Goal: Transaction & Acquisition: Book appointment/travel/reservation

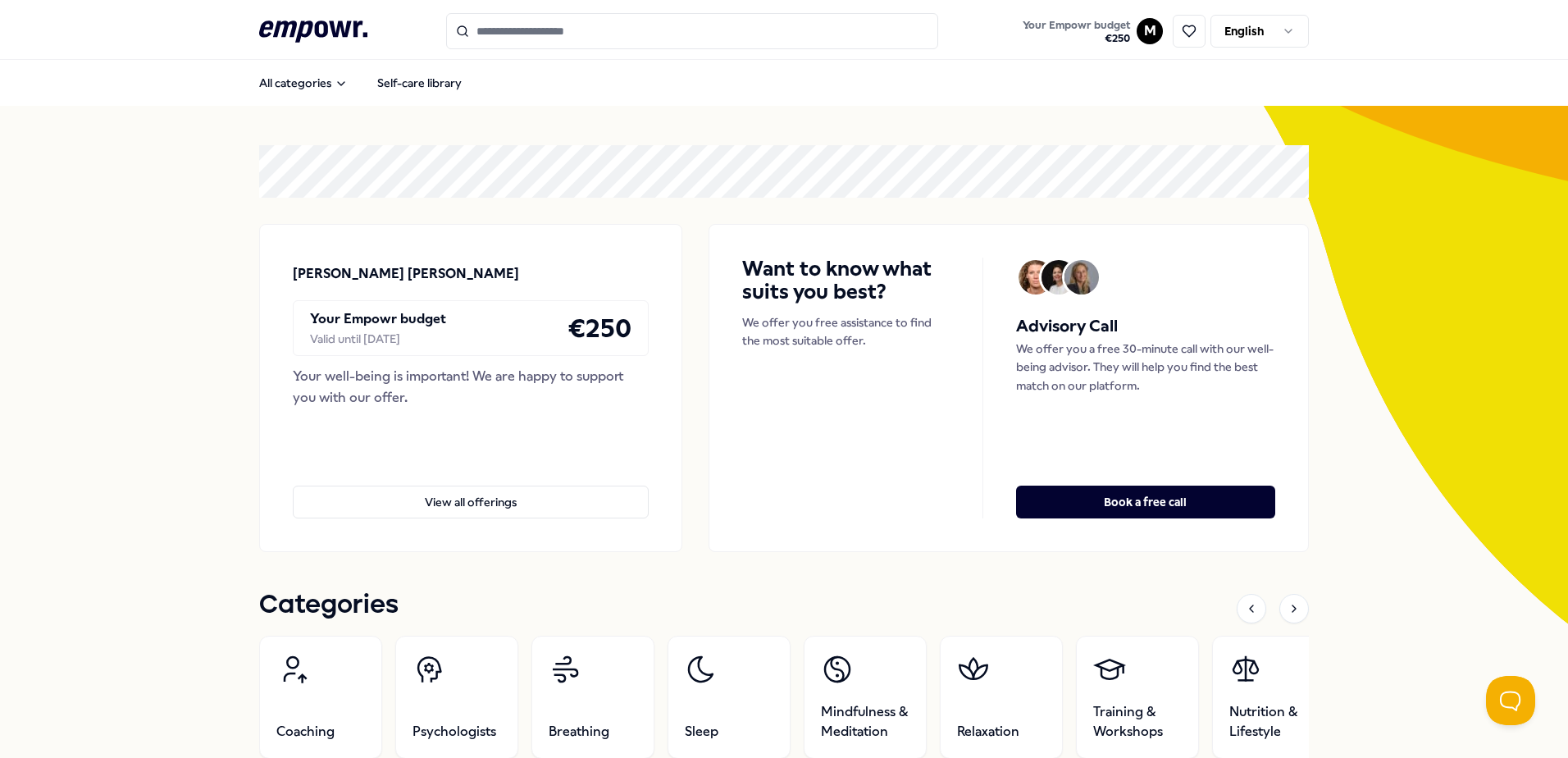
click at [584, 330] on h4 "€ 250" at bounding box center [599, 328] width 64 height 41
click at [1146, 27] on html ".empowr-logo_svg__cls-1{fill:#03032f} Your Empowr budget € 250 M English All ca…" at bounding box center [784, 379] width 1568 height 758
click at [1126, 128] on div "Bookings" at bounding box center [1144, 132] width 163 height 48
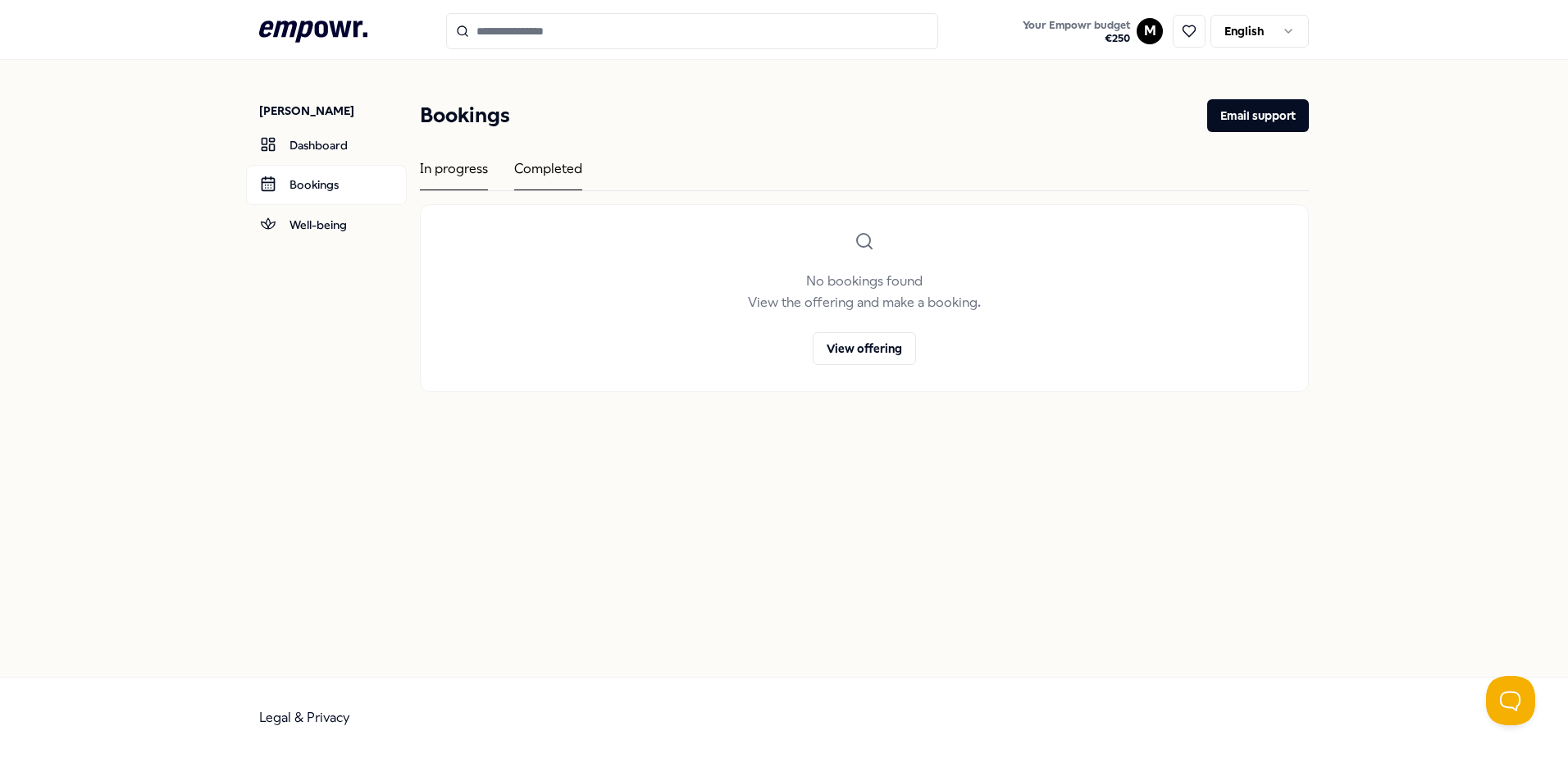
click at [521, 173] on div "Completed" at bounding box center [547, 174] width 68 height 32
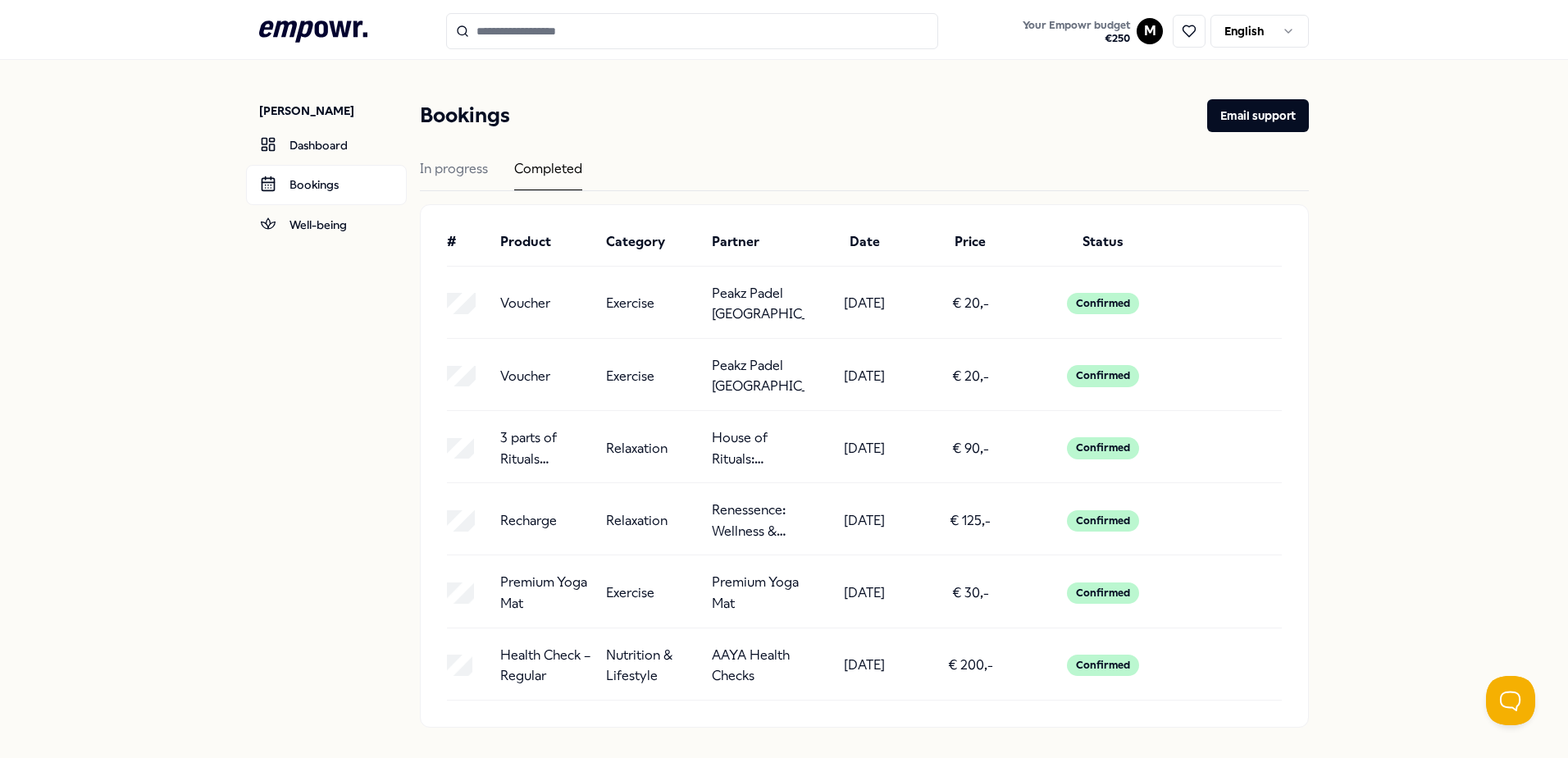
click at [701, 535] on div "Recharge Relaxation Renessence: Wellness & Mindfulness [DATE] € 125,- Confirmed" at bounding box center [864, 521] width 835 height 42
click at [763, 512] on p "Renessence: Wellness & Mindfulness" at bounding box center [758, 521] width 93 height 42
click at [502, 524] on p "Recharge" at bounding box center [529, 521] width 57 height 21
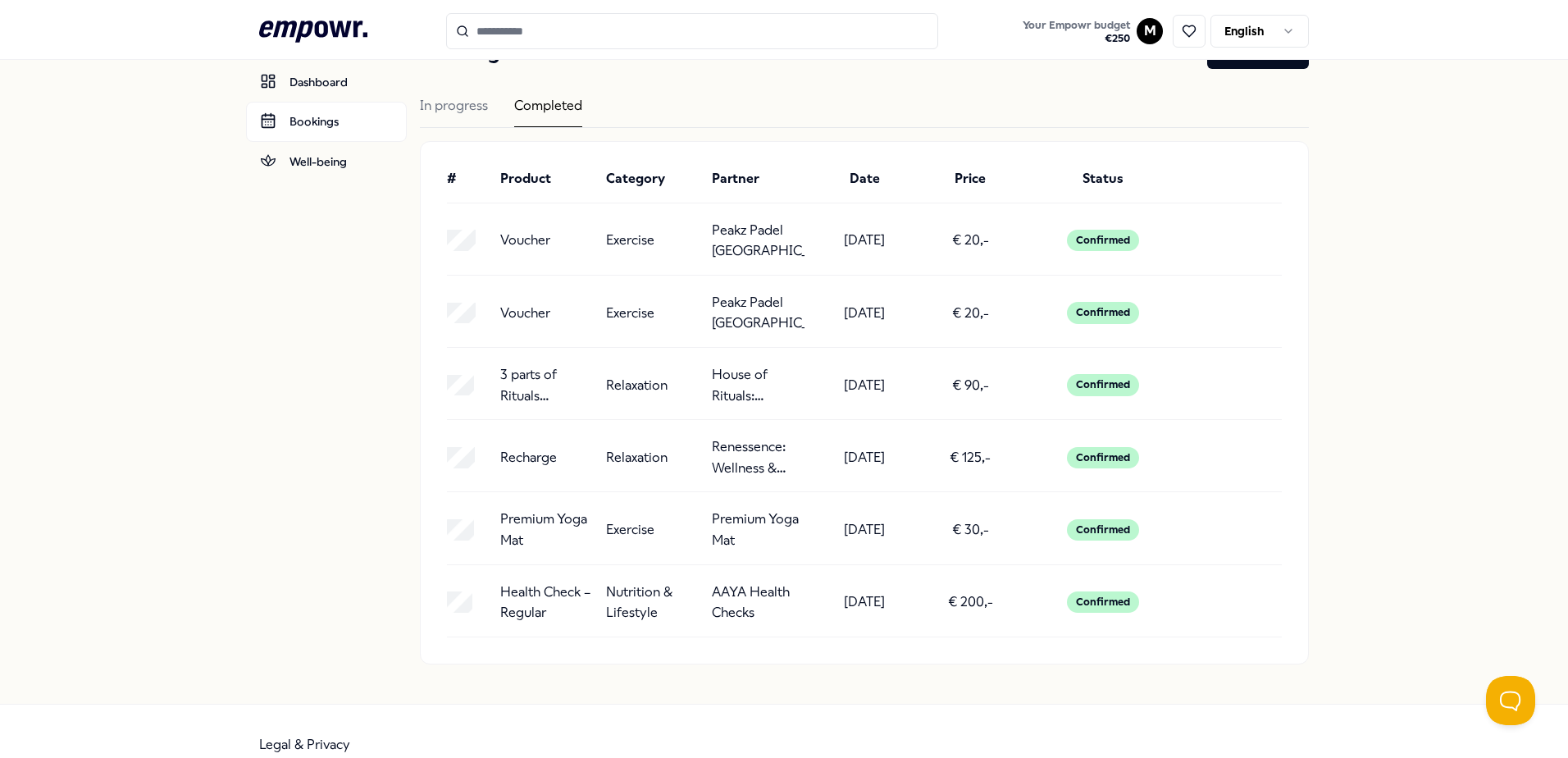
scroll to position [82, 0]
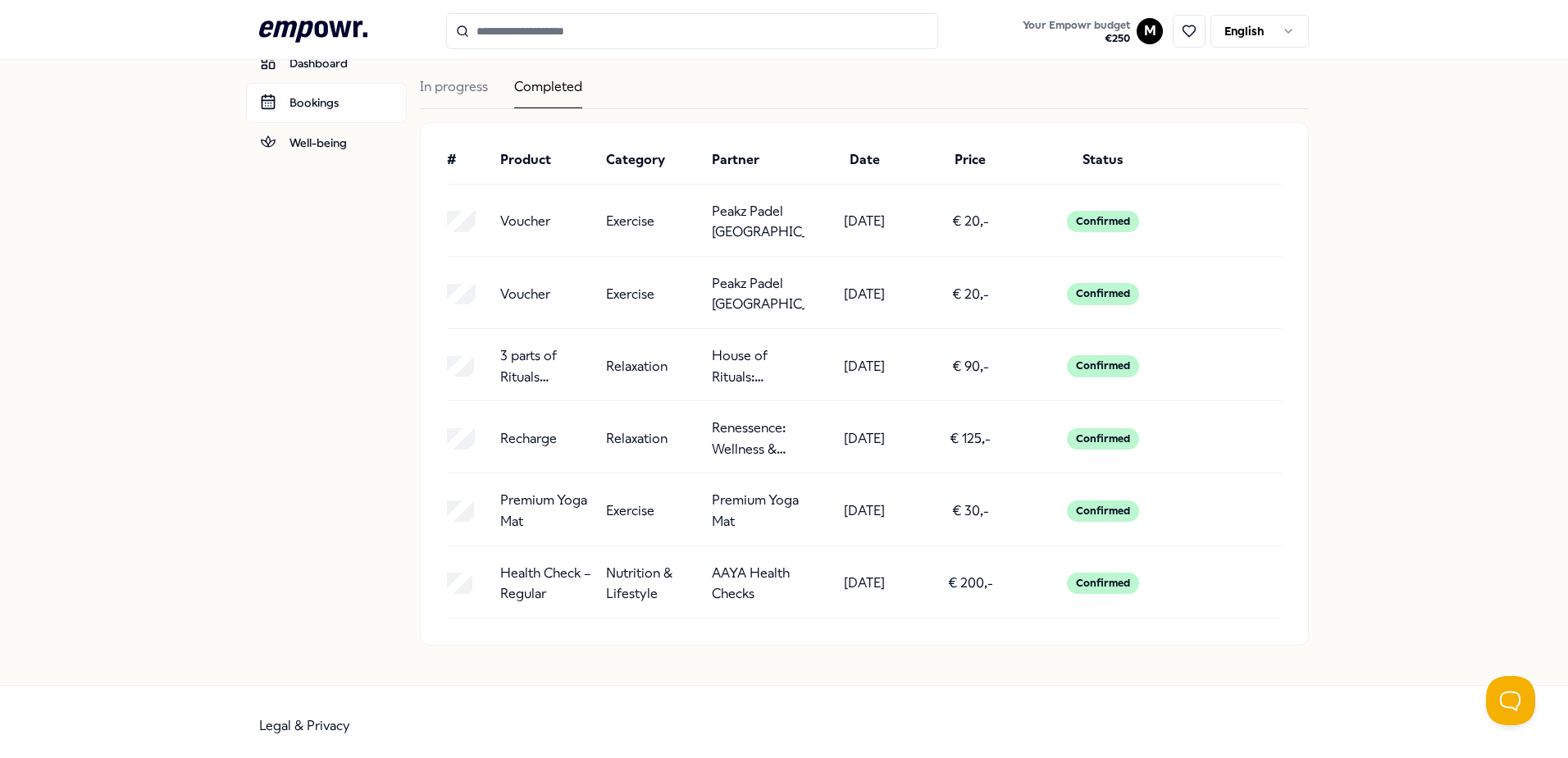
click at [1102, 438] on div "Confirmed" at bounding box center [1103, 439] width 72 height 21
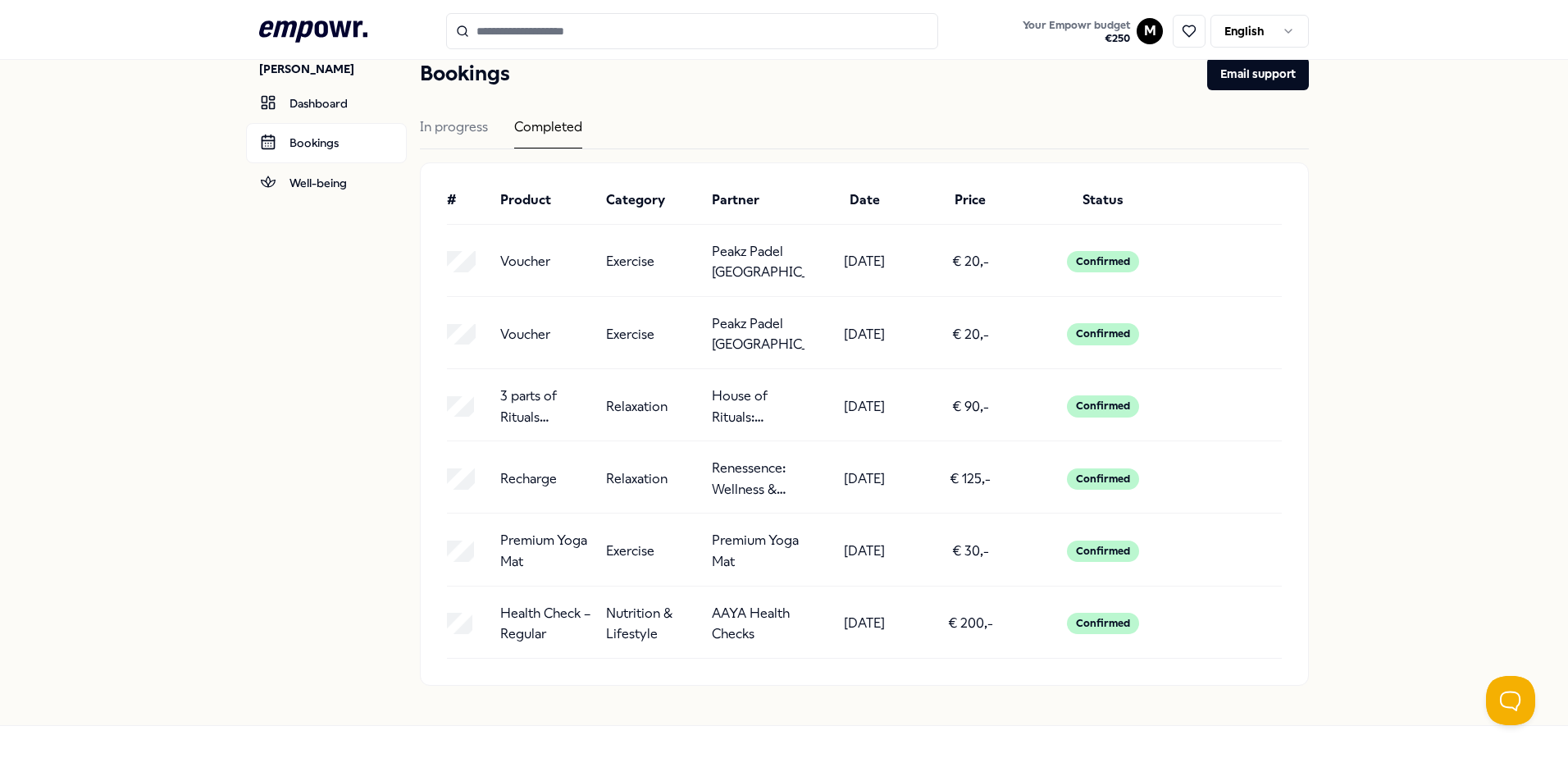
scroll to position [0, 0]
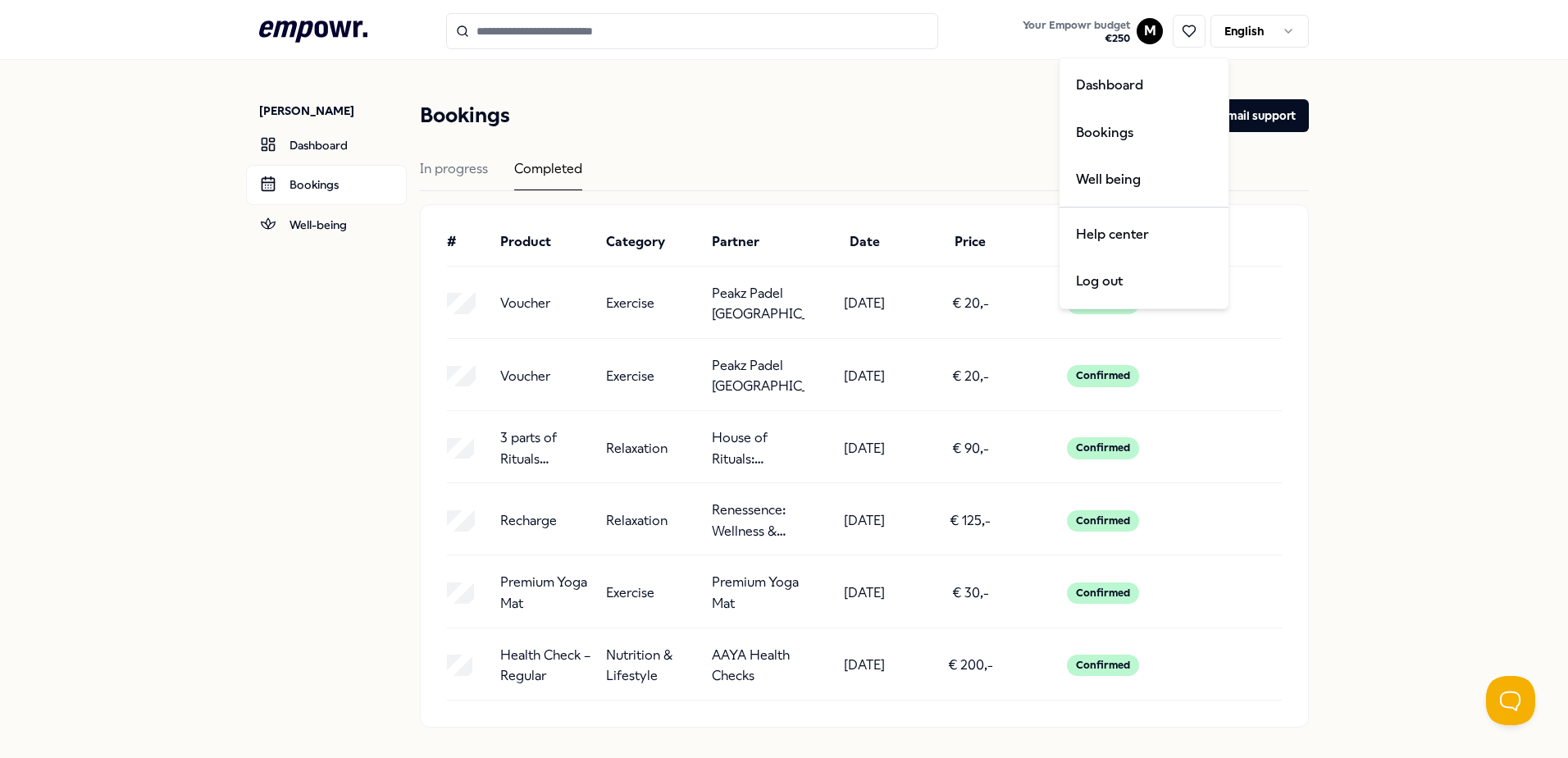
click at [1139, 23] on html ".empowr-logo_svg__cls-1{fill:#03032f} Your Empowr budget € 250 M English [PERSO…" at bounding box center [784, 379] width 1568 height 758
click at [691, 68] on html ".empowr-logo_svg__cls-1{fill:#03032f} Your Empowr budget € 250 M English [PERSO…" at bounding box center [784, 379] width 1568 height 758
click at [613, 33] on input "Search for products, categories or subcategories" at bounding box center [691, 31] width 492 height 36
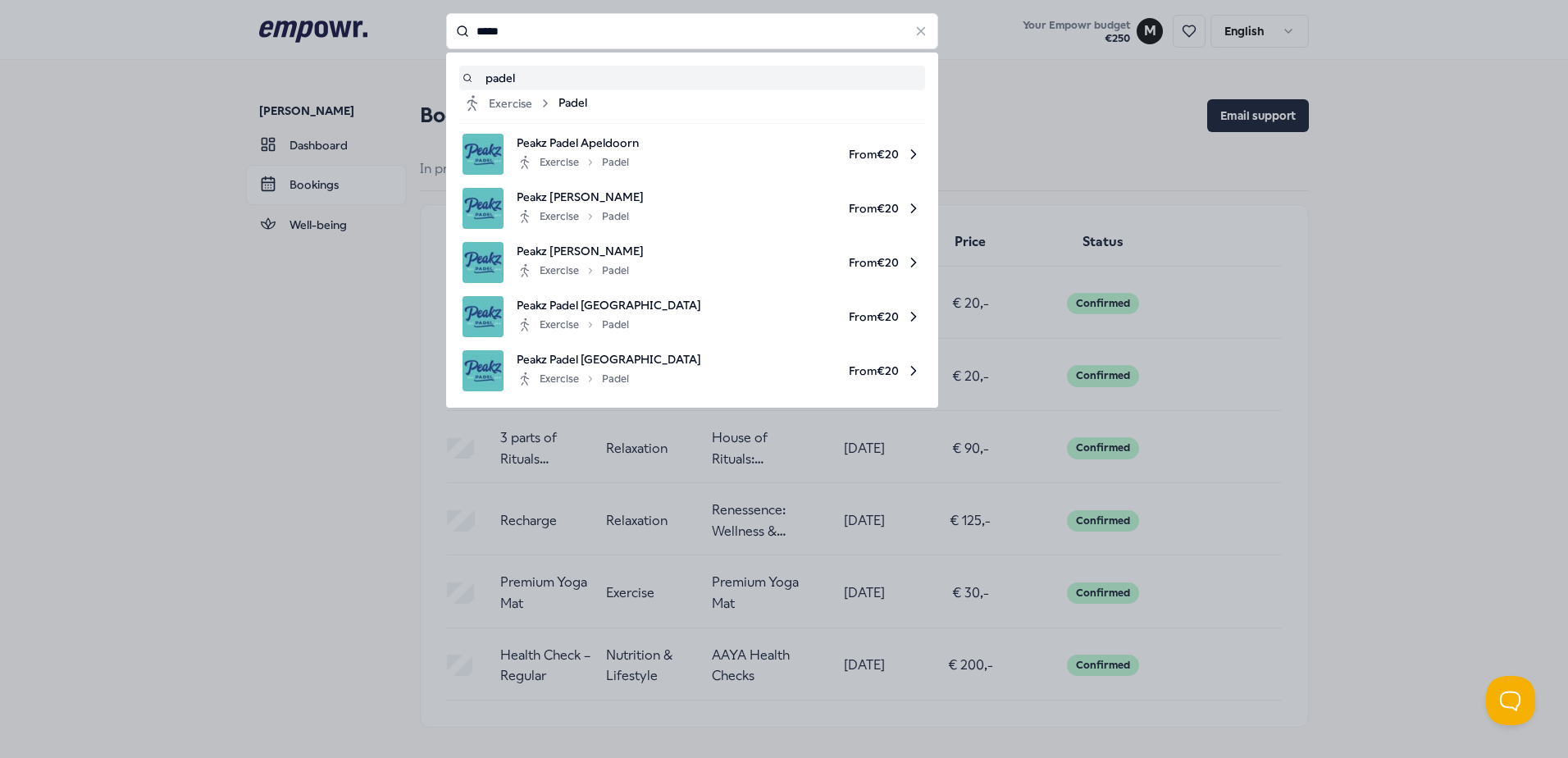
click at [602, 89] on li "padel" at bounding box center [692, 77] width 466 height 24
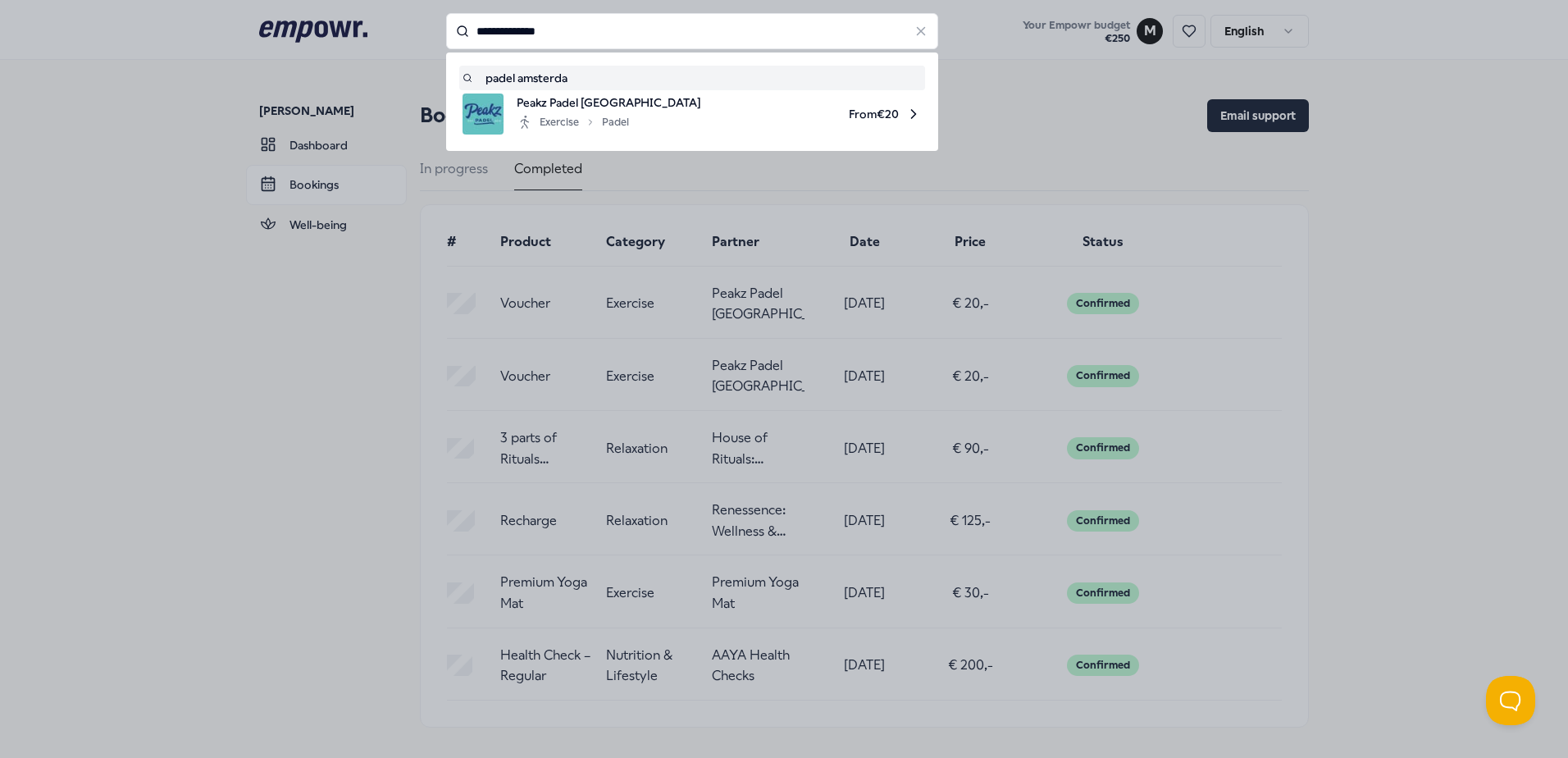
click at [714, 103] on span "From € 20" at bounding box center [818, 114] width 208 height 41
type input "**********"
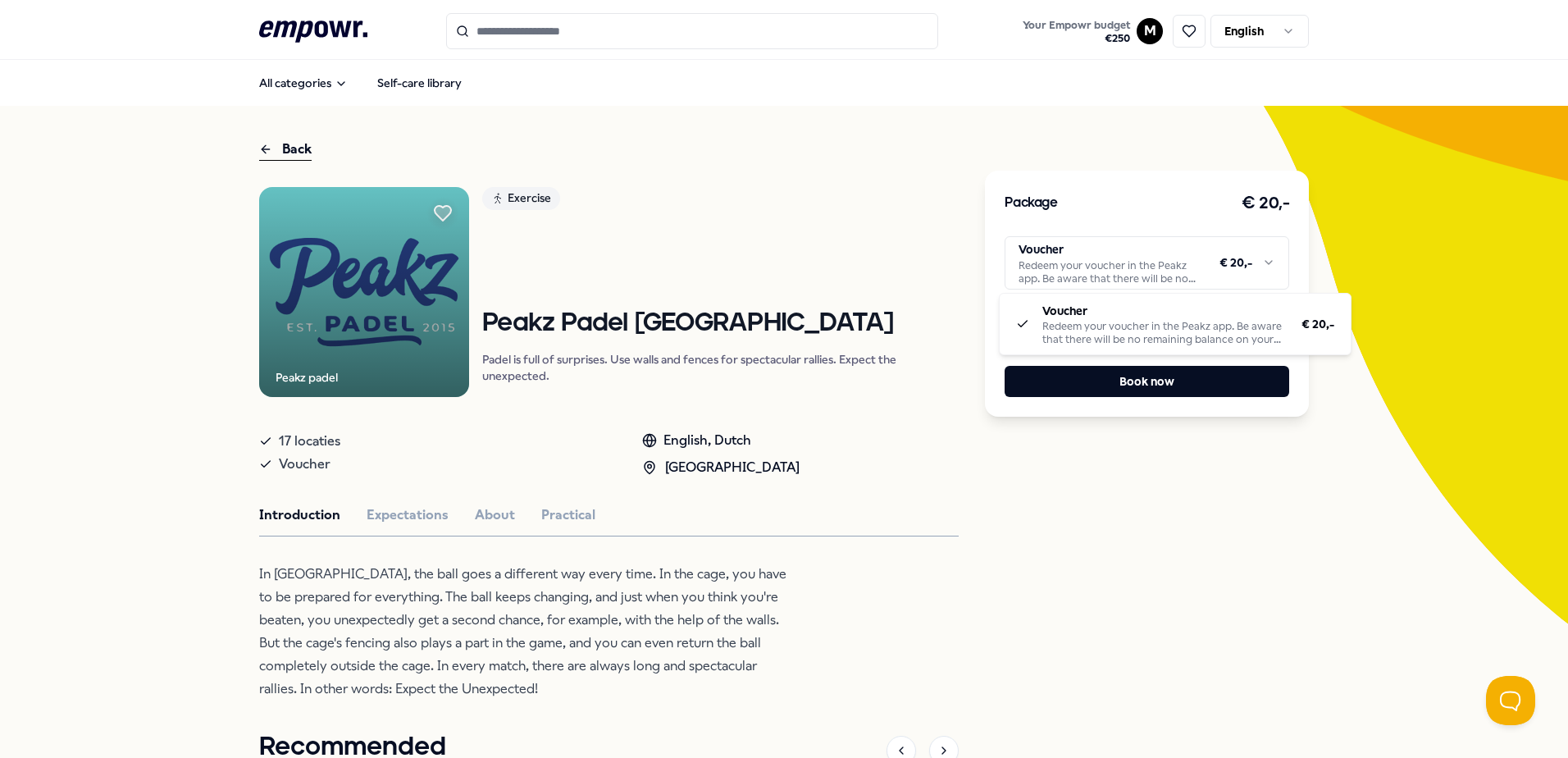
click at [1177, 252] on html ".empowr-logo_svg__cls-1{fill:#03032f} Your Empowr budget € 250 M English All ca…" at bounding box center [784, 379] width 1568 height 758
click at [701, 612] on html ".empowr-logo_svg__cls-1{fill:#03032f} Your Empowr budget € 250 M English All ca…" at bounding box center [784, 379] width 1568 height 758
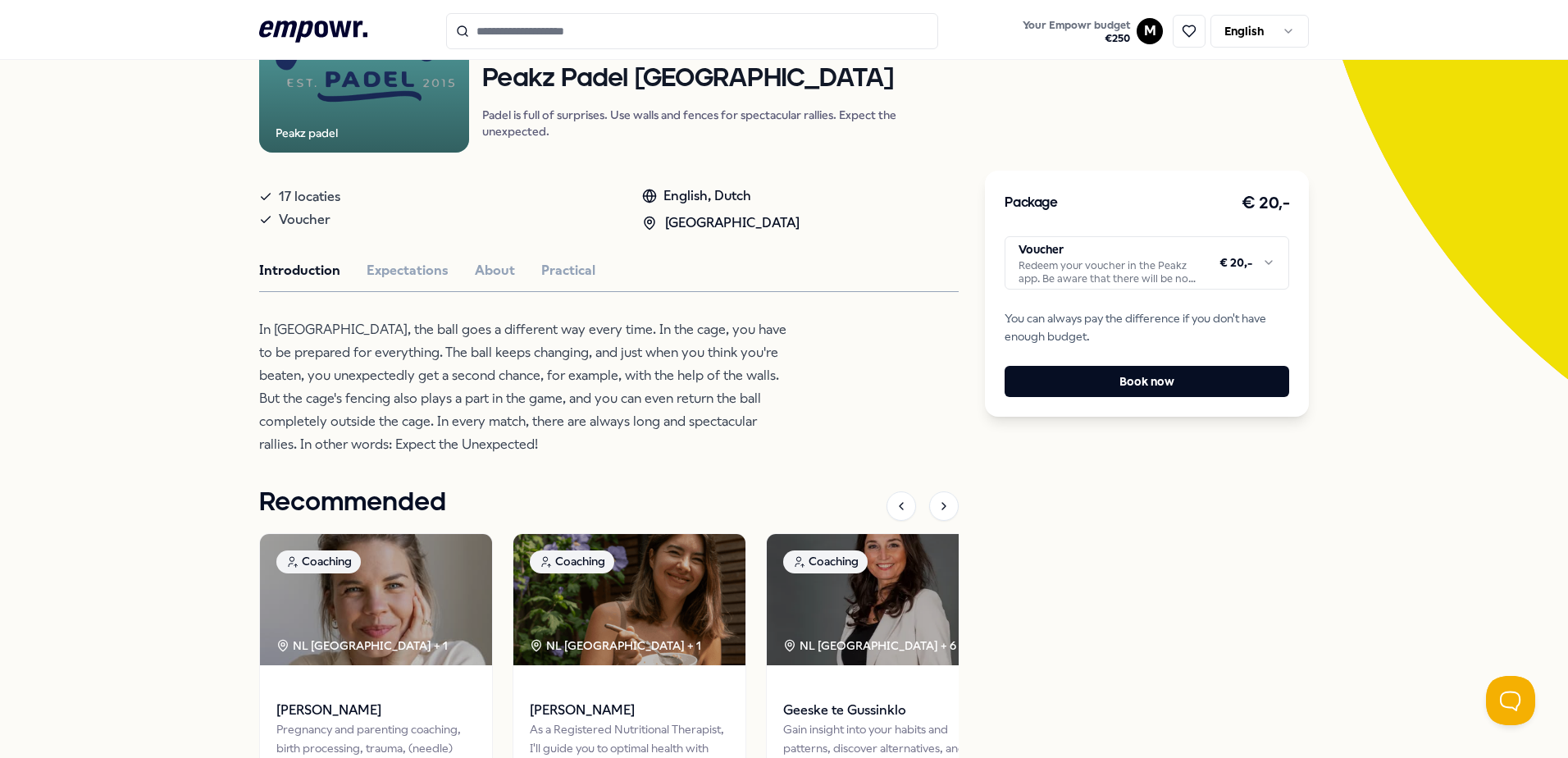
scroll to position [80, 0]
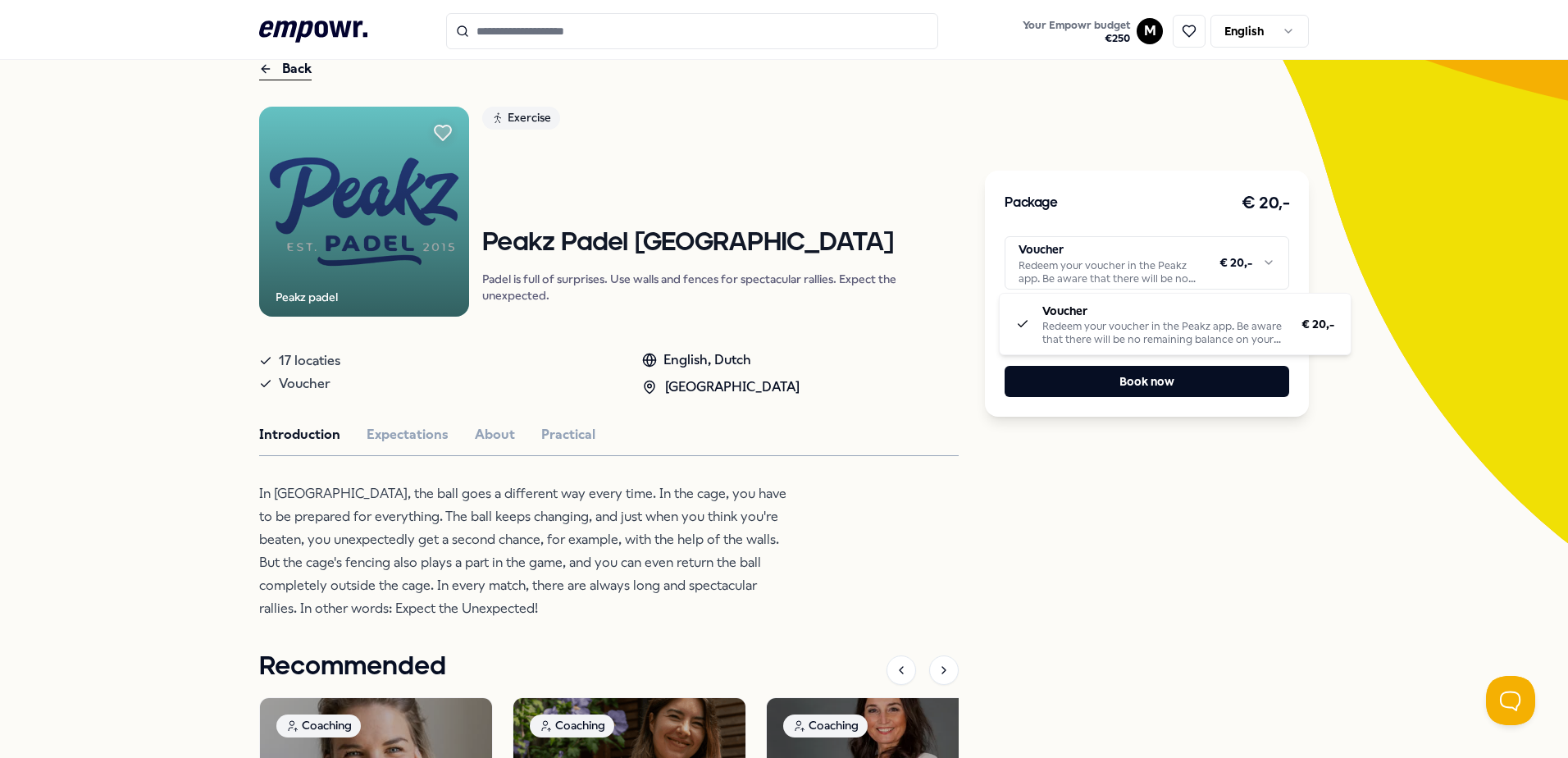
click at [1199, 267] on html ".empowr-logo_svg__cls-1{fill:#03032f} Your Empowr budget € 250 M English All ca…" at bounding box center [784, 379] width 1568 height 758
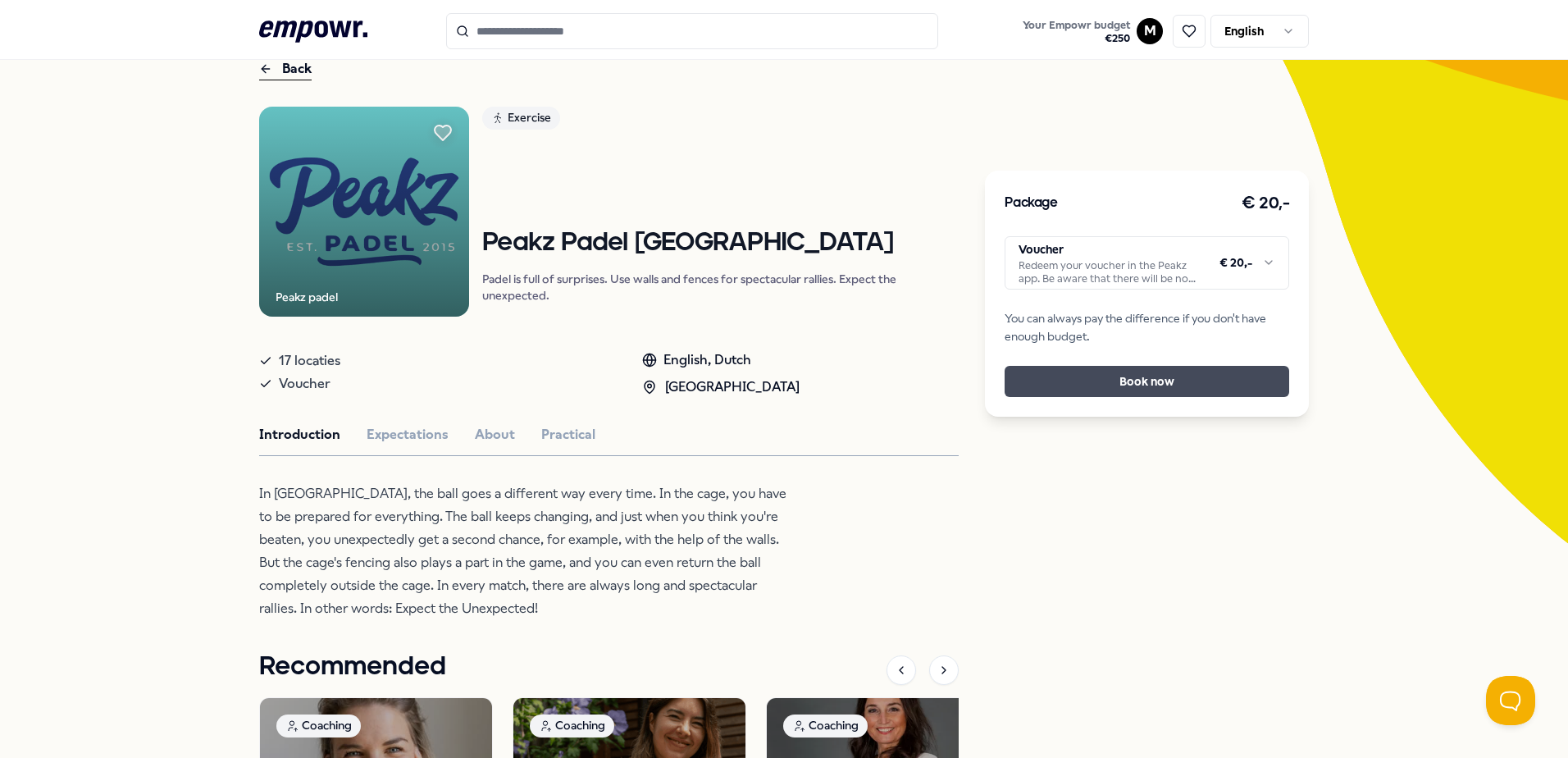
click at [1201, 369] on button "Book now" at bounding box center [1147, 381] width 285 height 31
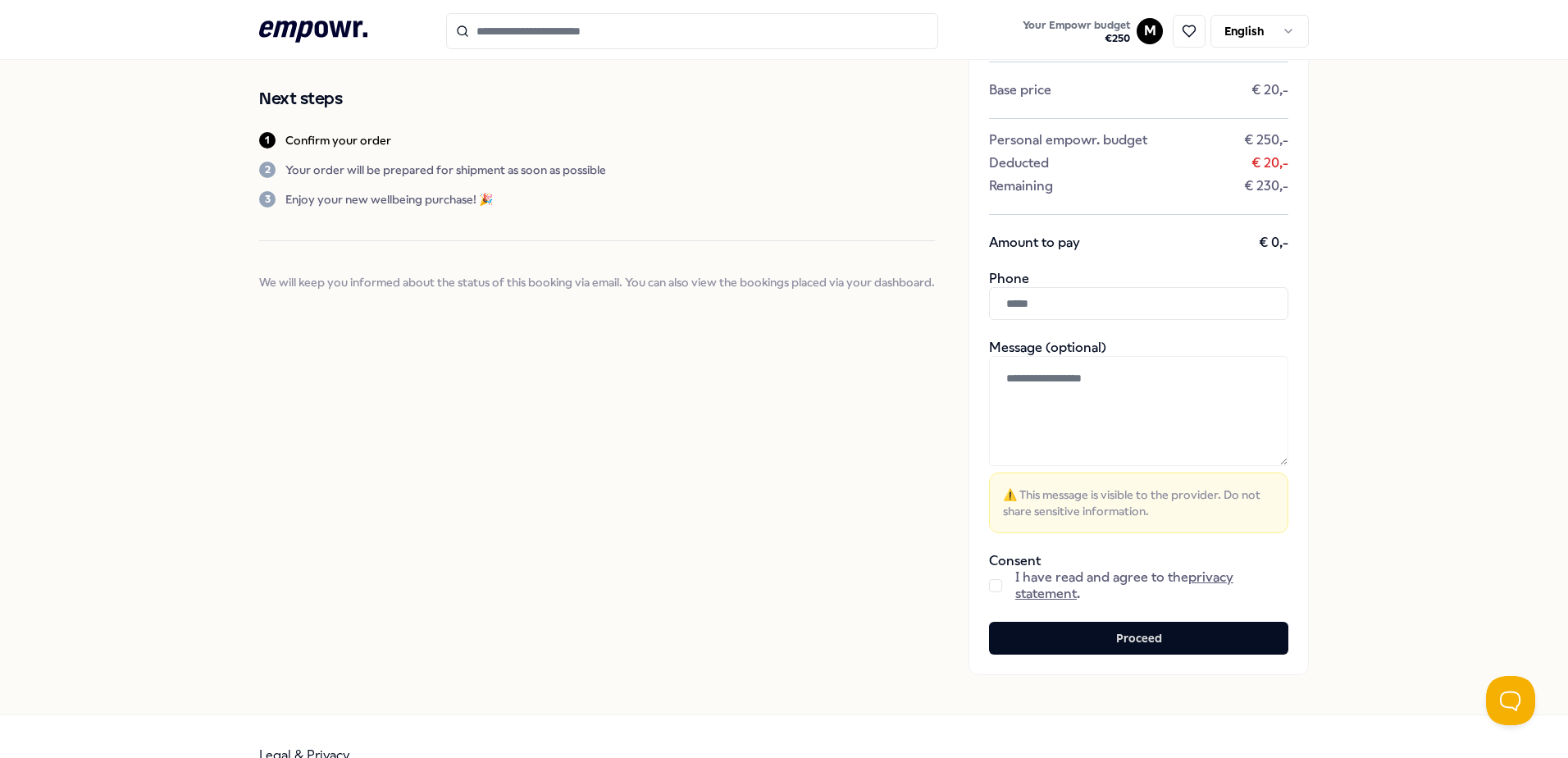
scroll to position [164, 0]
click at [989, 583] on button "button" at bounding box center [996, 585] width 13 height 13
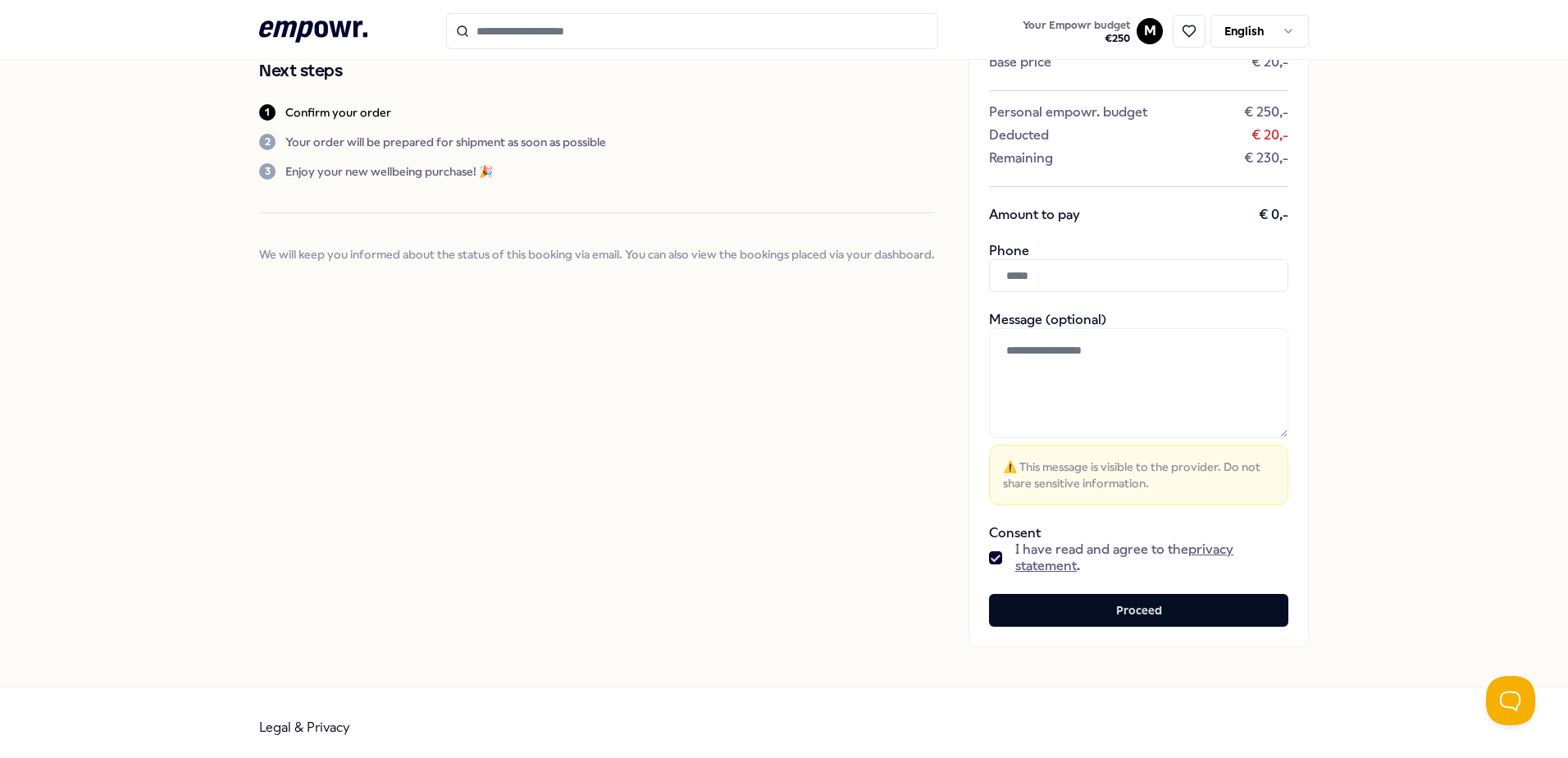
scroll to position [201, 0]
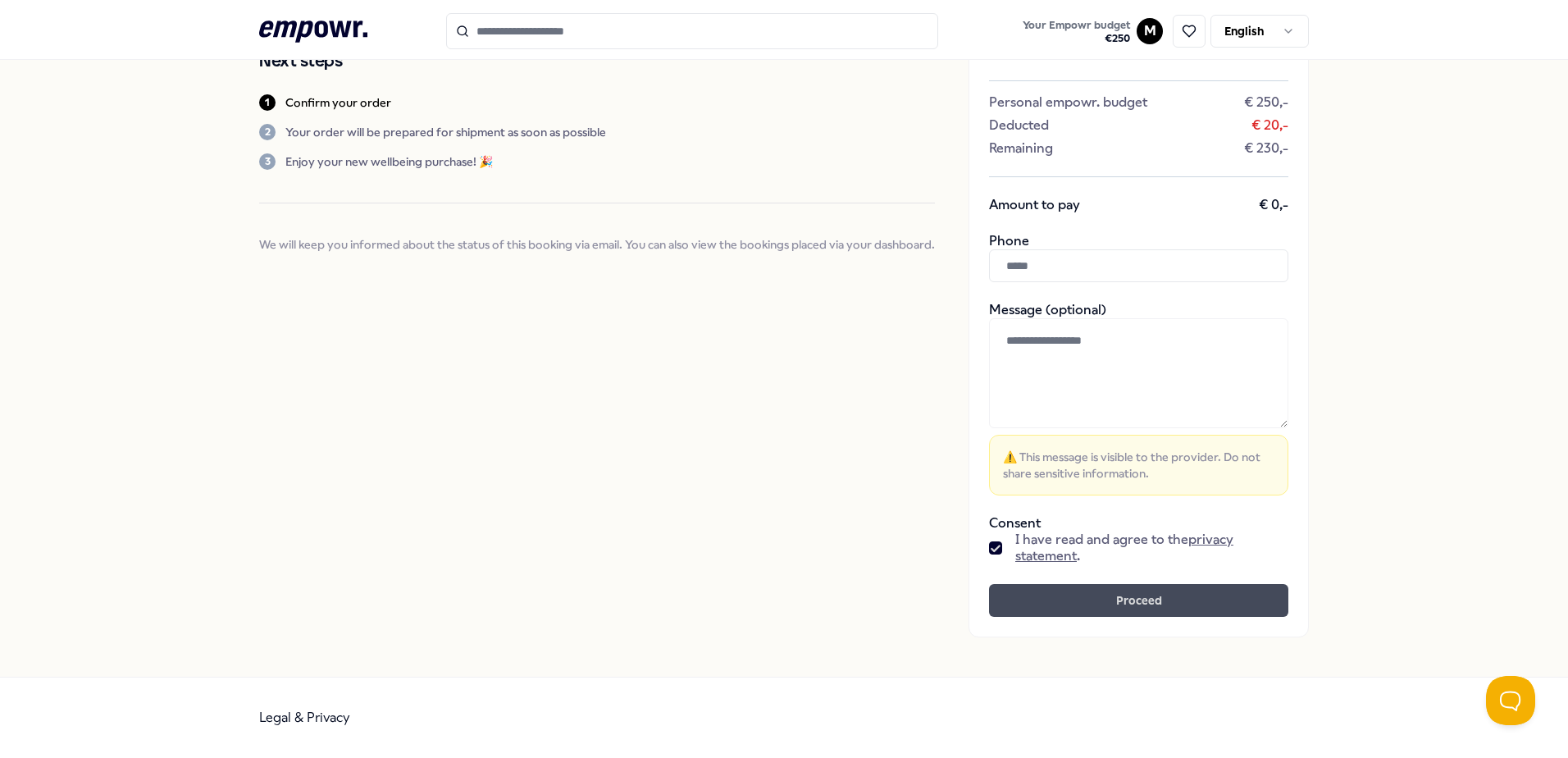
click at [1177, 585] on button "Proceed" at bounding box center [1138, 600] width 299 height 33
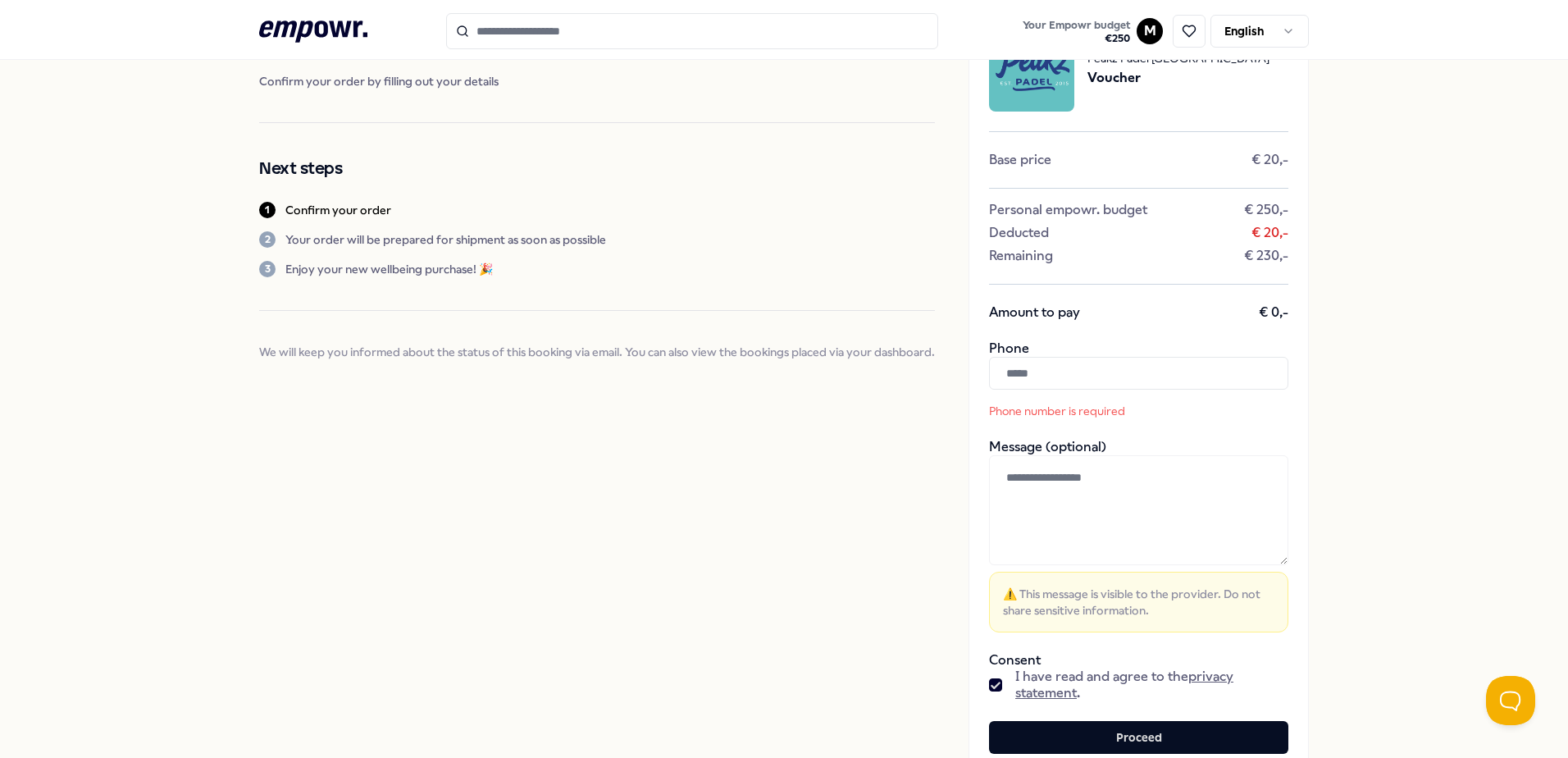
scroll to position [119, 0]
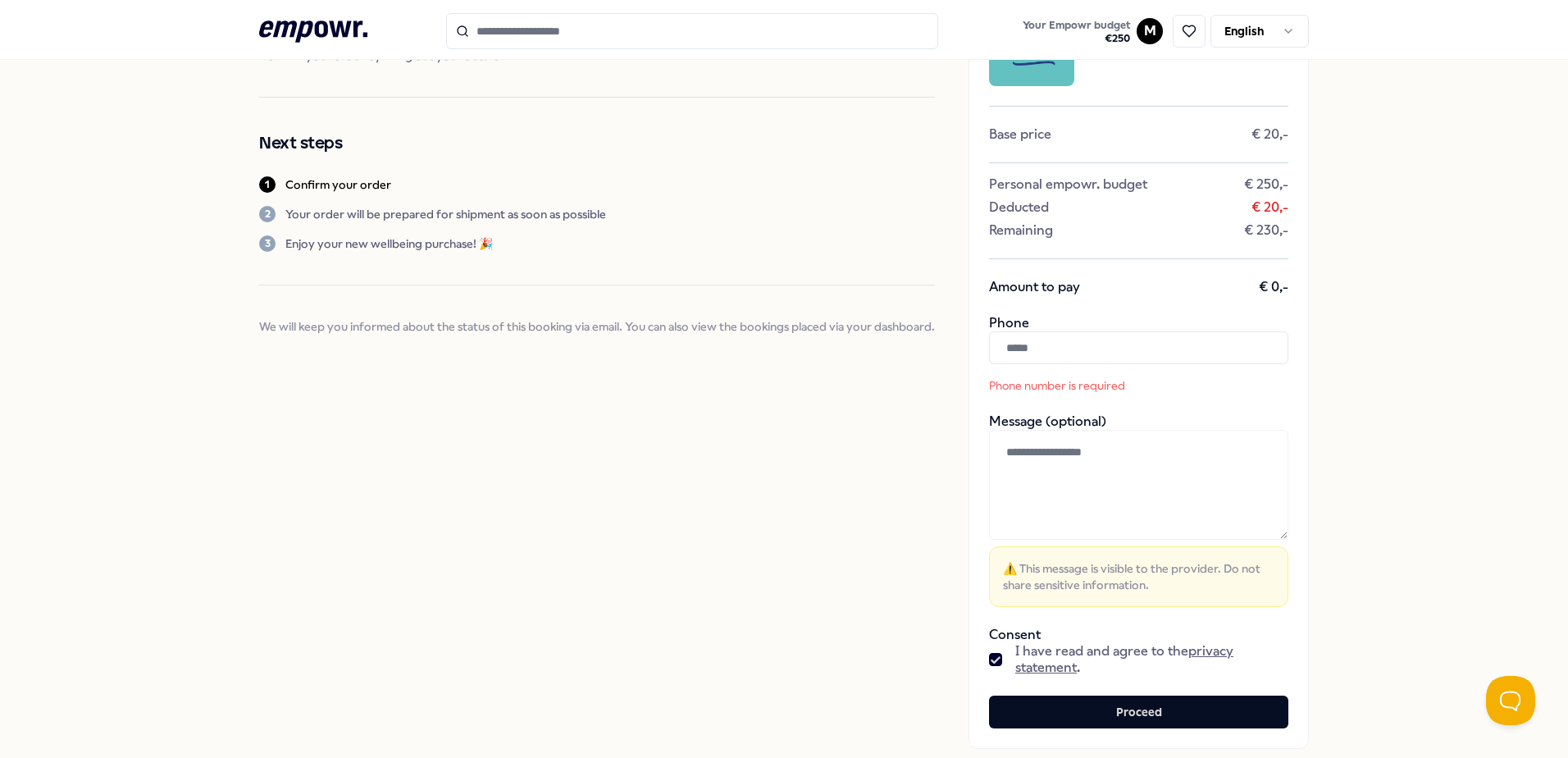
click at [1048, 346] on input "text" at bounding box center [1138, 347] width 299 height 33
click at [1073, 351] on input "text" at bounding box center [1138, 347] width 299 height 33
paste input "**********"
click at [1023, 345] on input "**********" at bounding box center [1138, 347] width 299 height 33
click at [1387, 462] on div "**********" at bounding box center [784, 365] width 1568 height 848
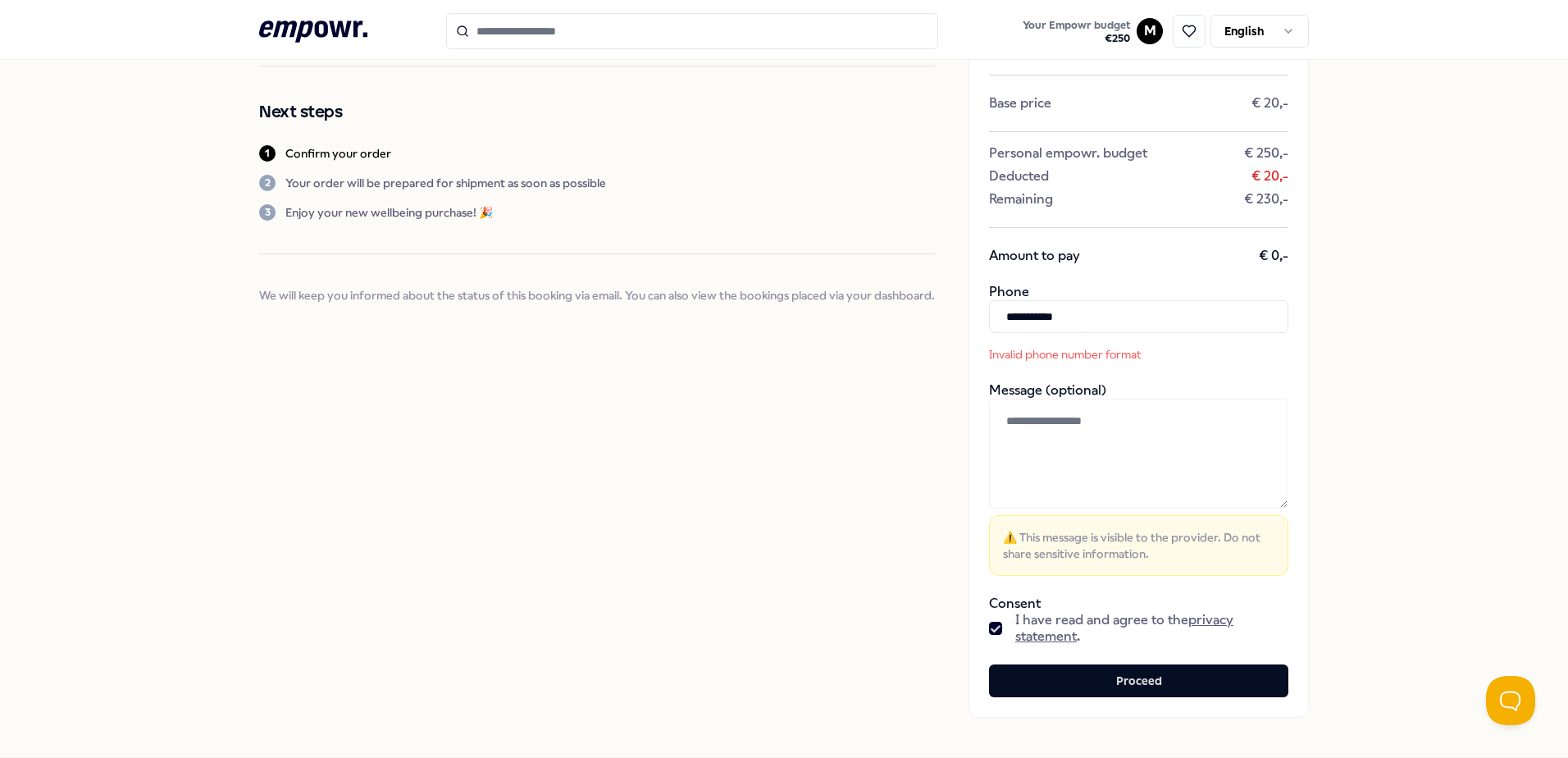
scroll to position [201, 0]
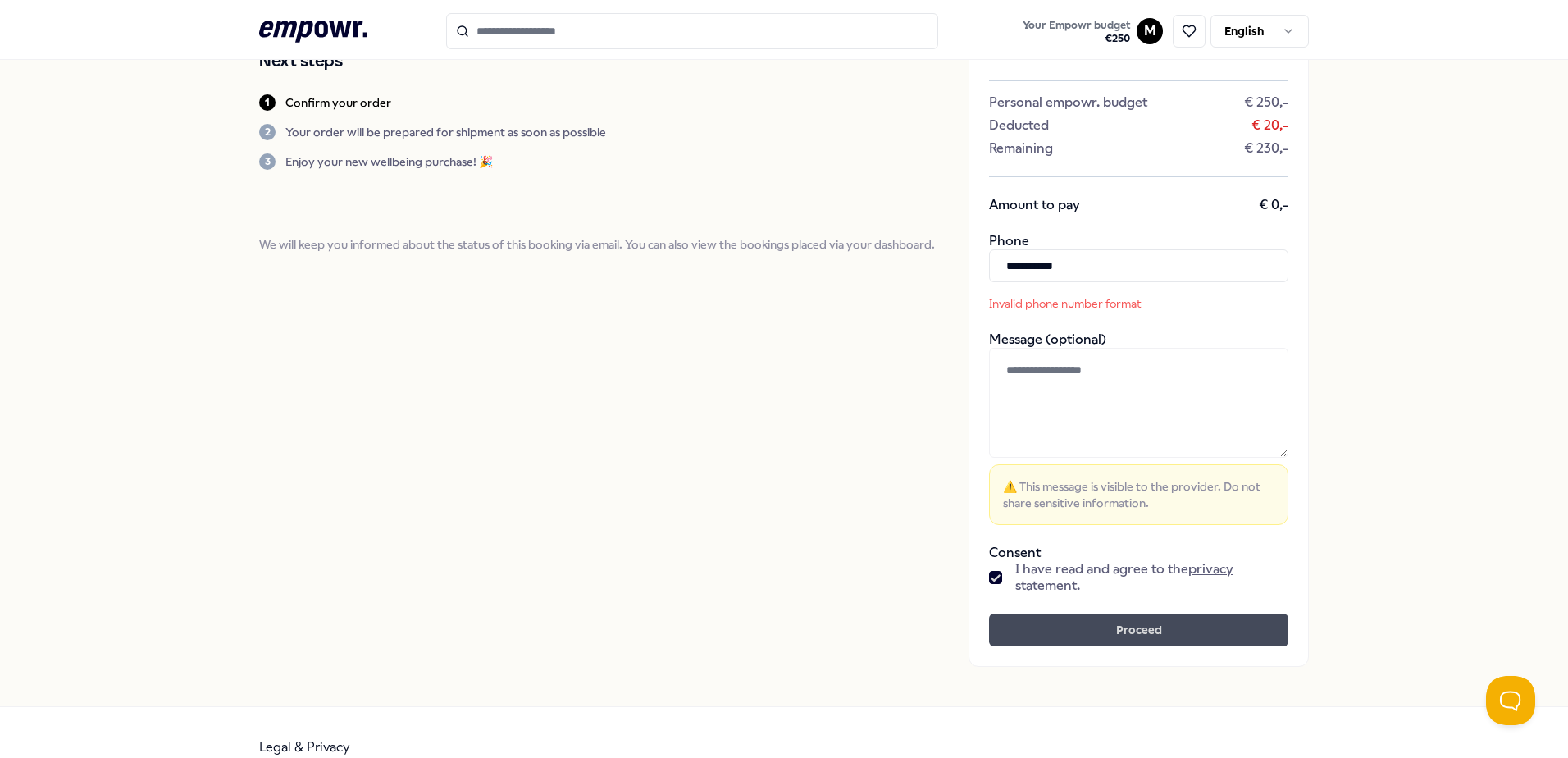
click at [1151, 619] on button "Proceed" at bounding box center [1138, 630] width 299 height 33
click at [1102, 262] on input "**********" at bounding box center [1138, 265] width 299 height 33
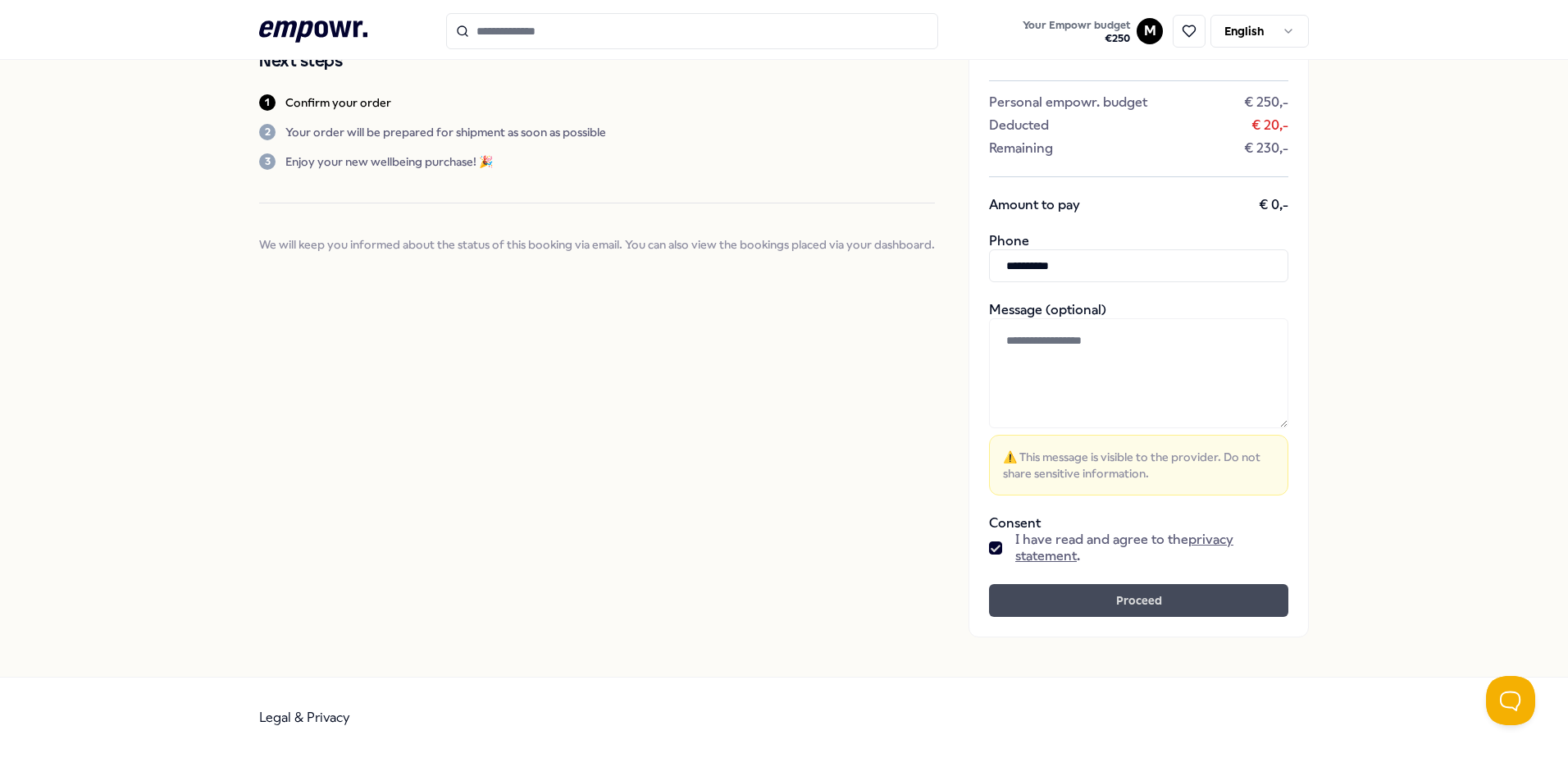
type input "**********"
click at [1144, 607] on button "Proceed" at bounding box center [1138, 600] width 299 height 33
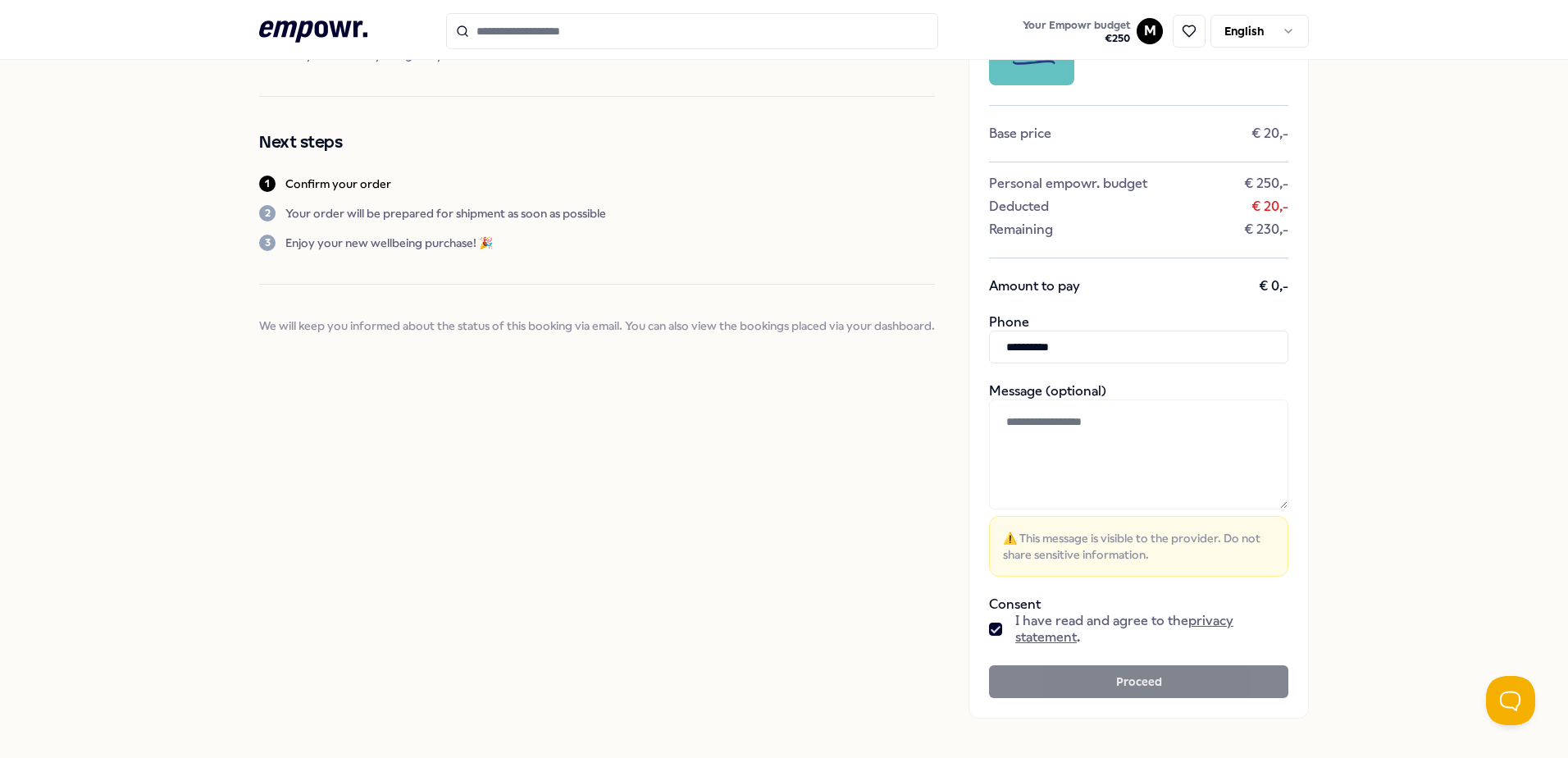
scroll to position [119, 0]
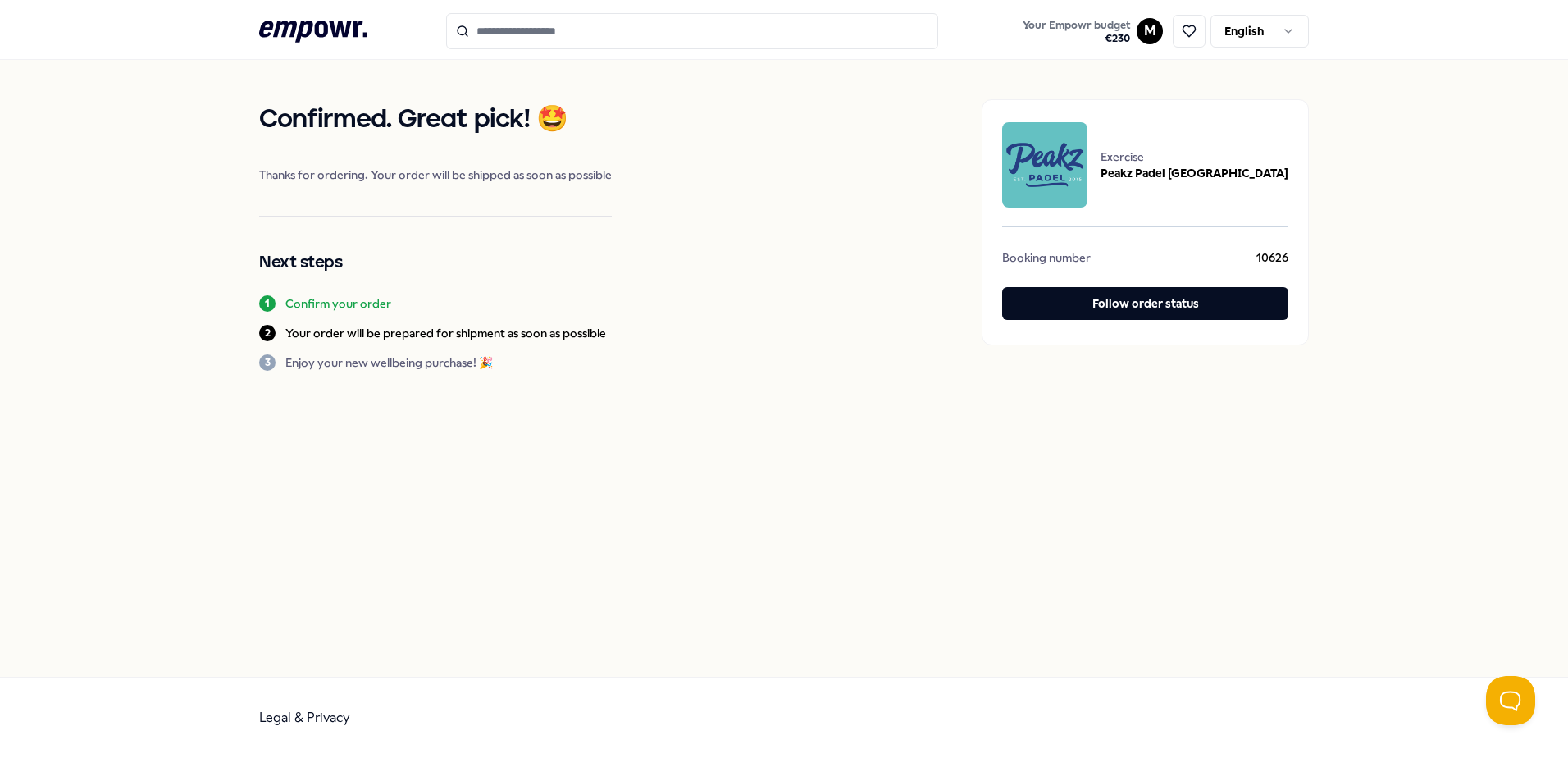
click at [1305, 424] on div "Confirmed. Great pick! 🤩 Thanks for ordering. Your order will be shipped as soo…" at bounding box center [784, 368] width 1568 height 617
click at [543, 231] on div "Confirmed. Great pick! 🤩 Thanks for ordering. Your order will be shipped as soo…" at bounding box center [435, 235] width 353 height 272
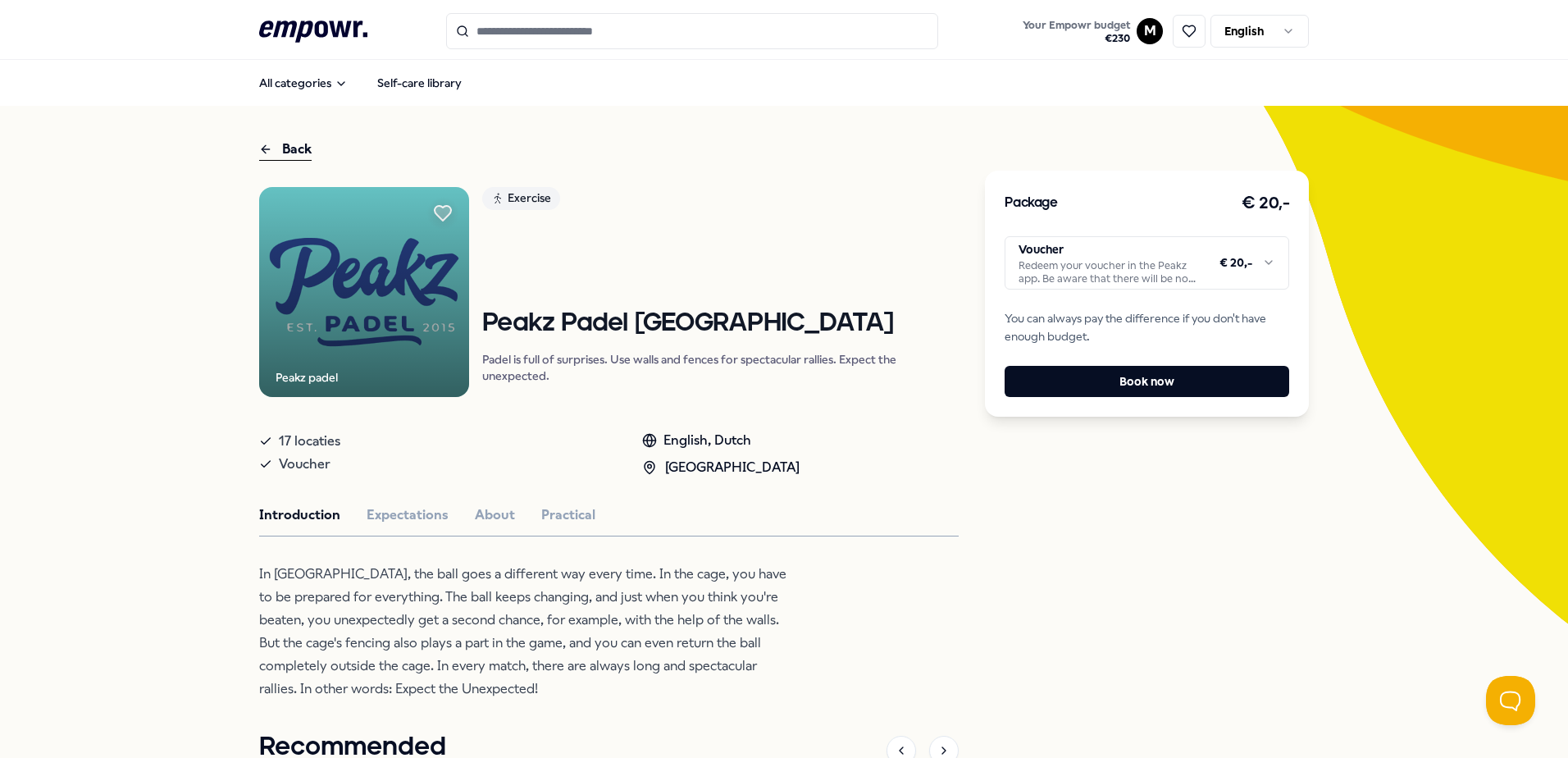
click at [1245, 267] on html ".empowr-logo_svg__cls-1{fill:#03032f} Your Empowr budget € 230 M English All ca…" at bounding box center [784, 379] width 1568 height 758
click at [1218, 276] on html ".empowr-logo_svg__cls-1{fill:#03032f} Your Empowr budget € 230 M English All ca…" at bounding box center [784, 379] width 1568 height 758
click at [1209, 384] on button "Book now" at bounding box center [1147, 381] width 285 height 31
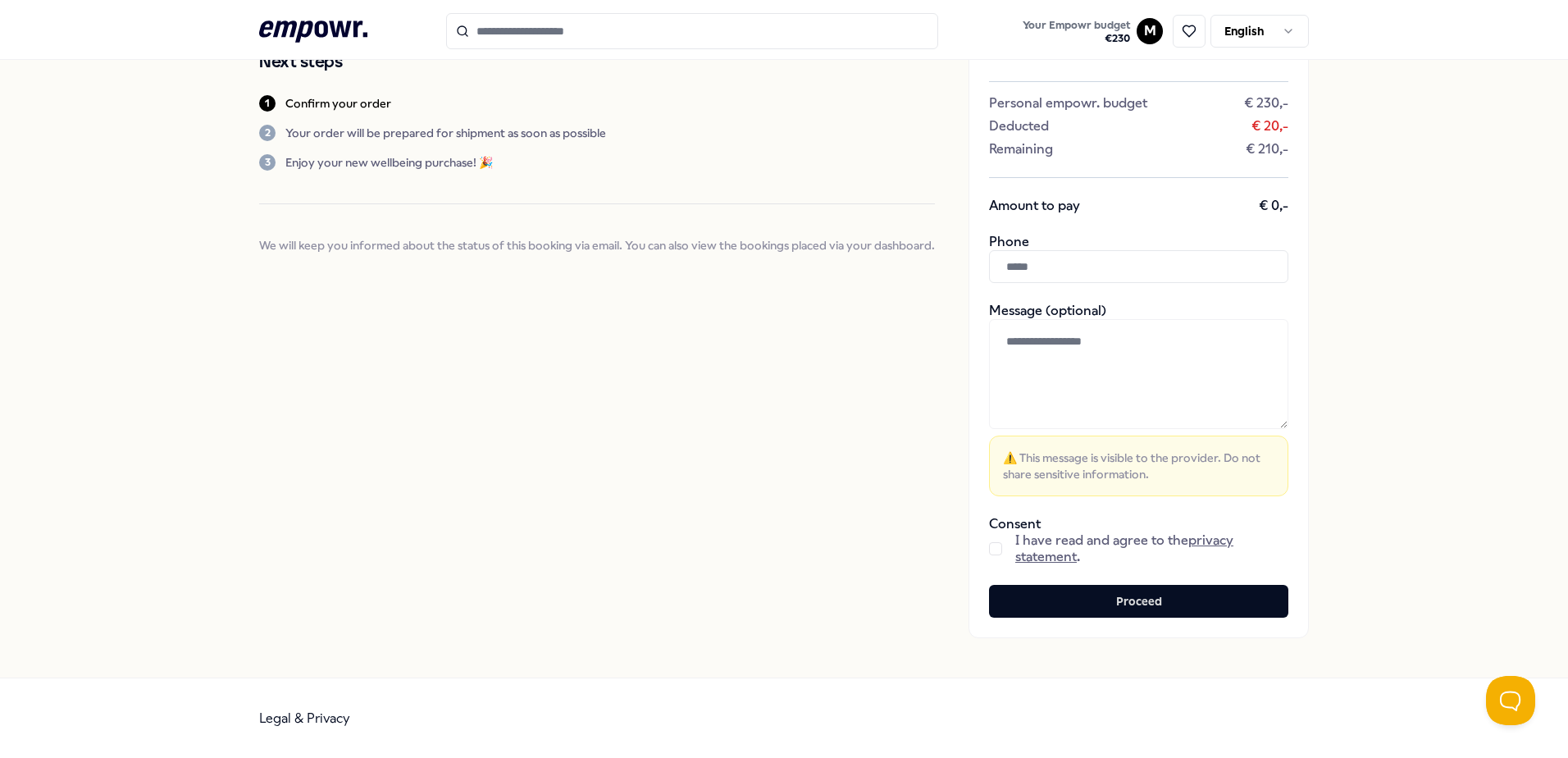
scroll to position [201, 0]
click at [1123, 273] on input "text" at bounding box center [1138, 265] width 299 height 33
paste input "**********"
click at [1017, 260] on input "**********" at bounding box center [1138, 265] width 299 height 33
click at [989, 553] on button "button" at bounding box center [996, 548] width 13 height 13
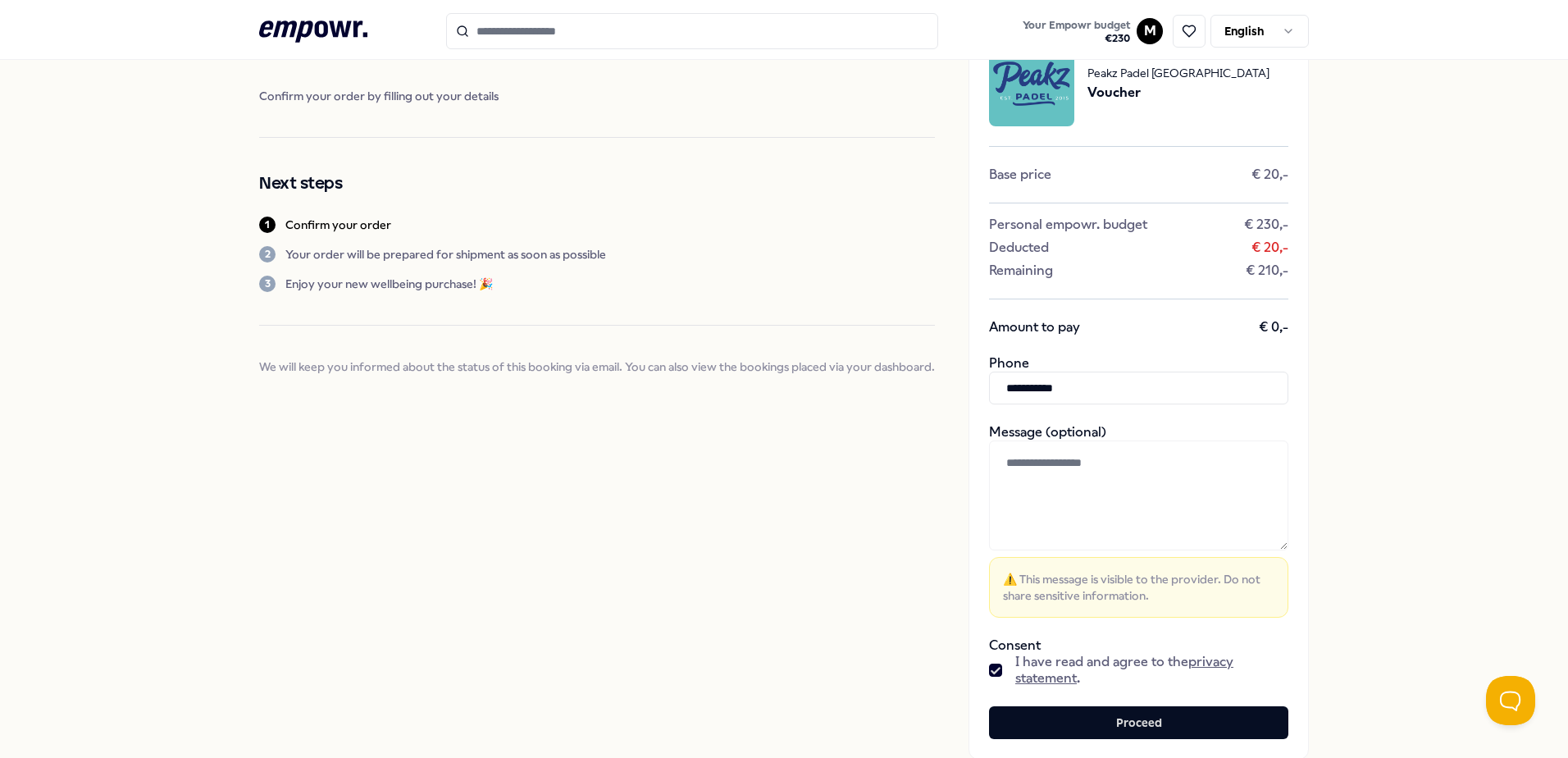
scroll to position [119, 0]
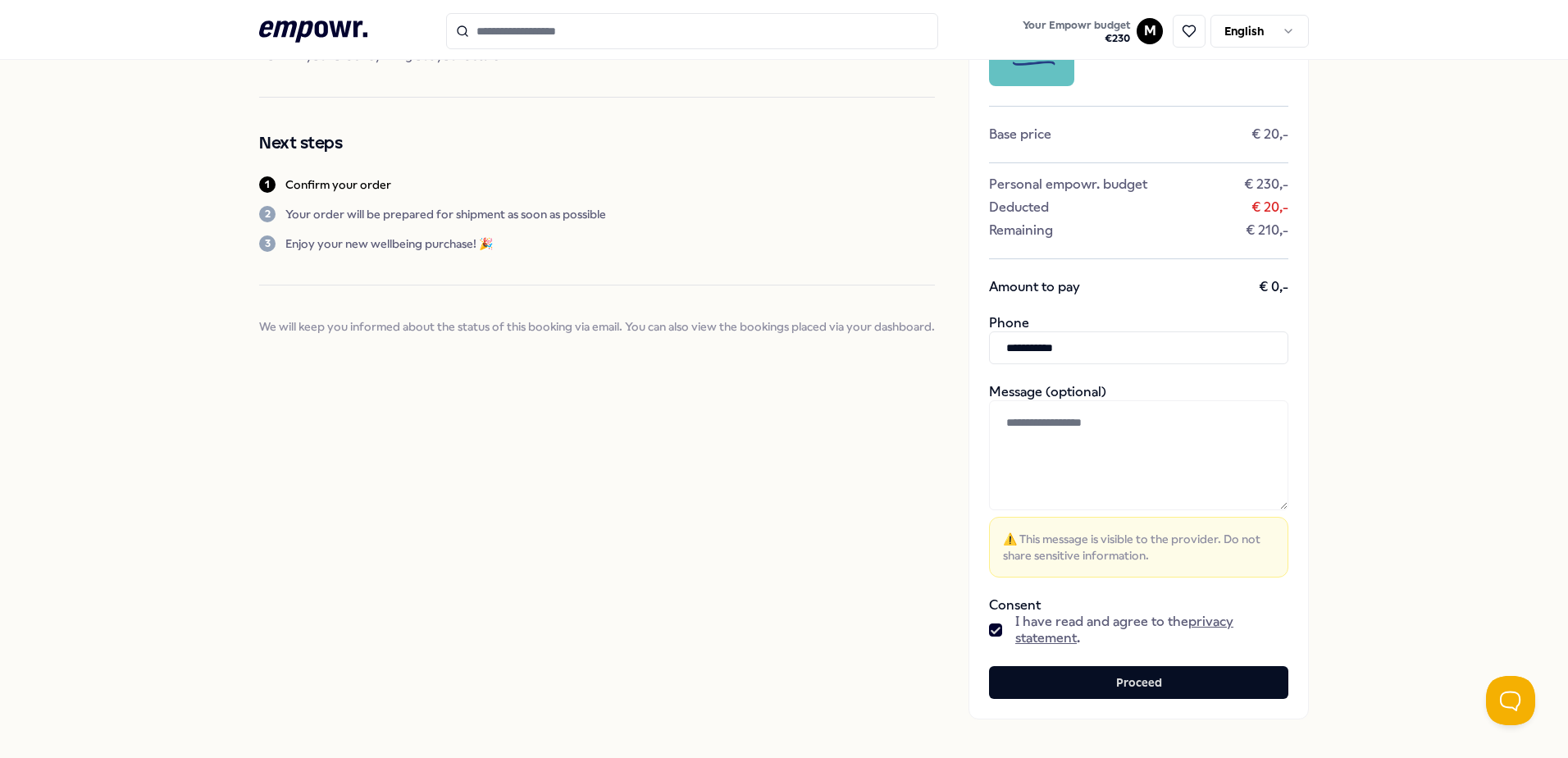
drag, startPoint x: 1182, startPoint y: 680, endPoint x: 1225, endPoint y: 668, distance: 44.6
click at [1182, 680] on button "Proceed" at bounding box center [1138, 683] width 299 height 33
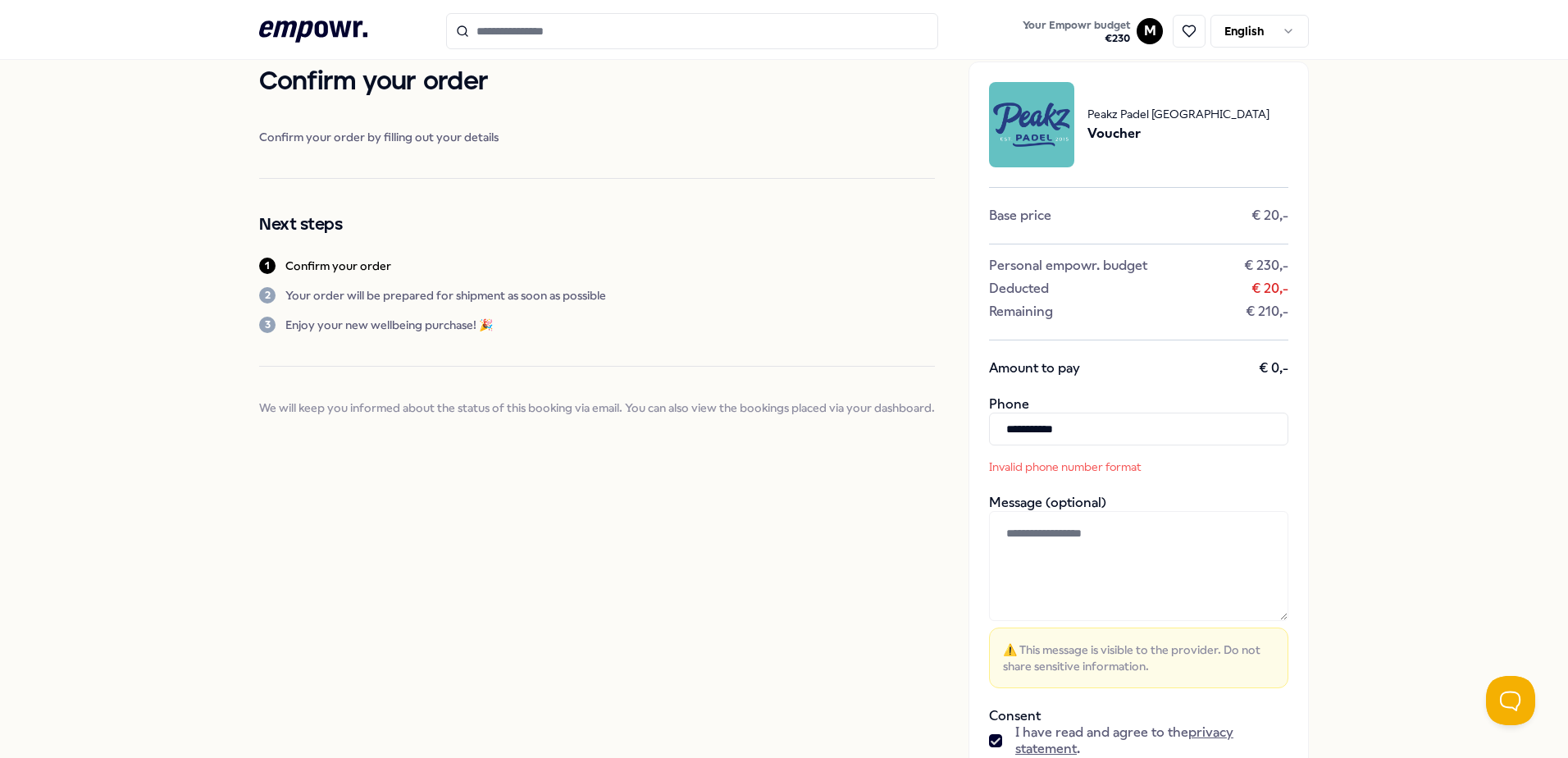
scroll to position [37, 0]
click at [1148, 445] on input "**********" at bounding box center [1138, 429] width 299 height 33
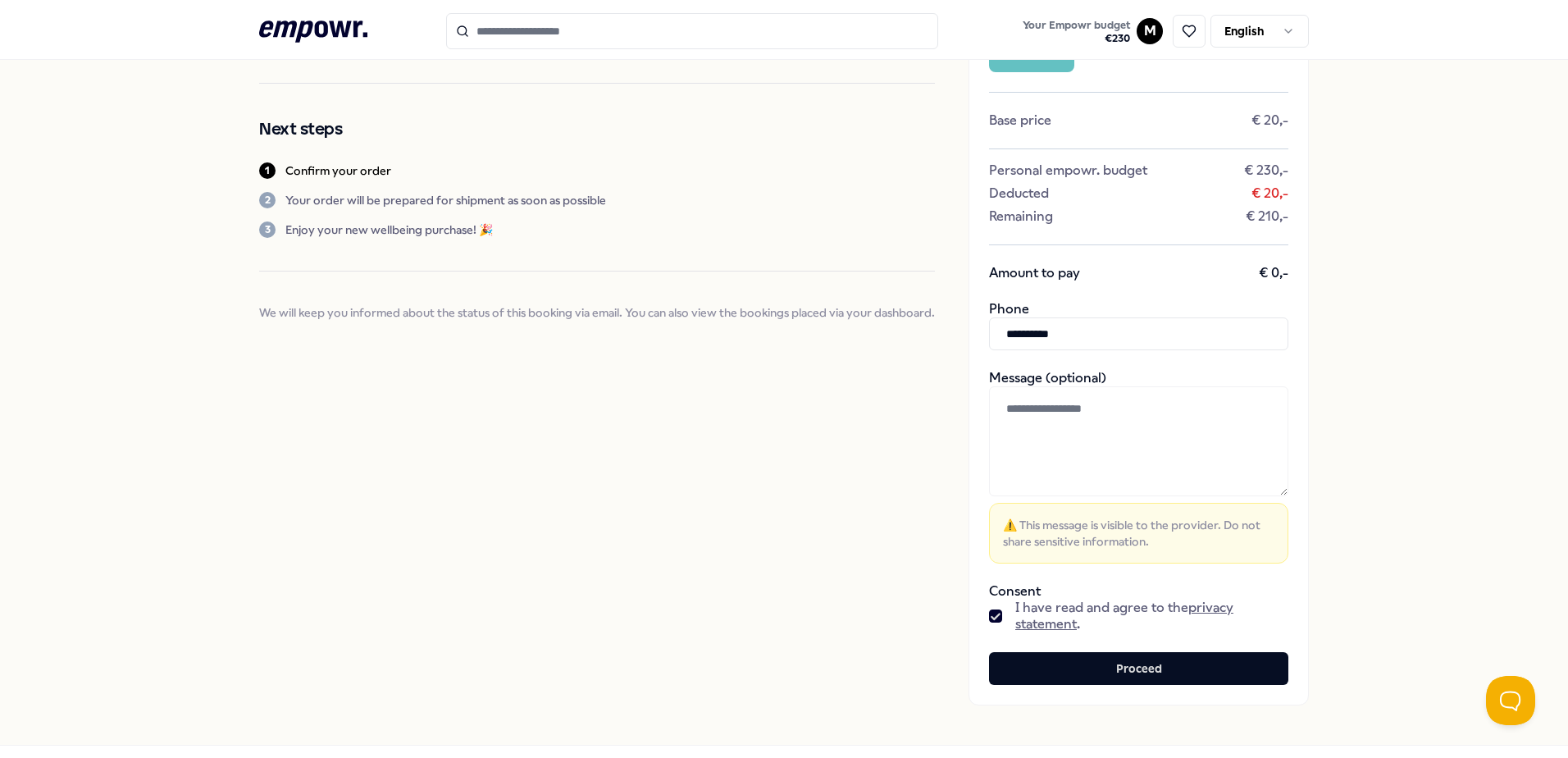
scroll to position [201, 0]
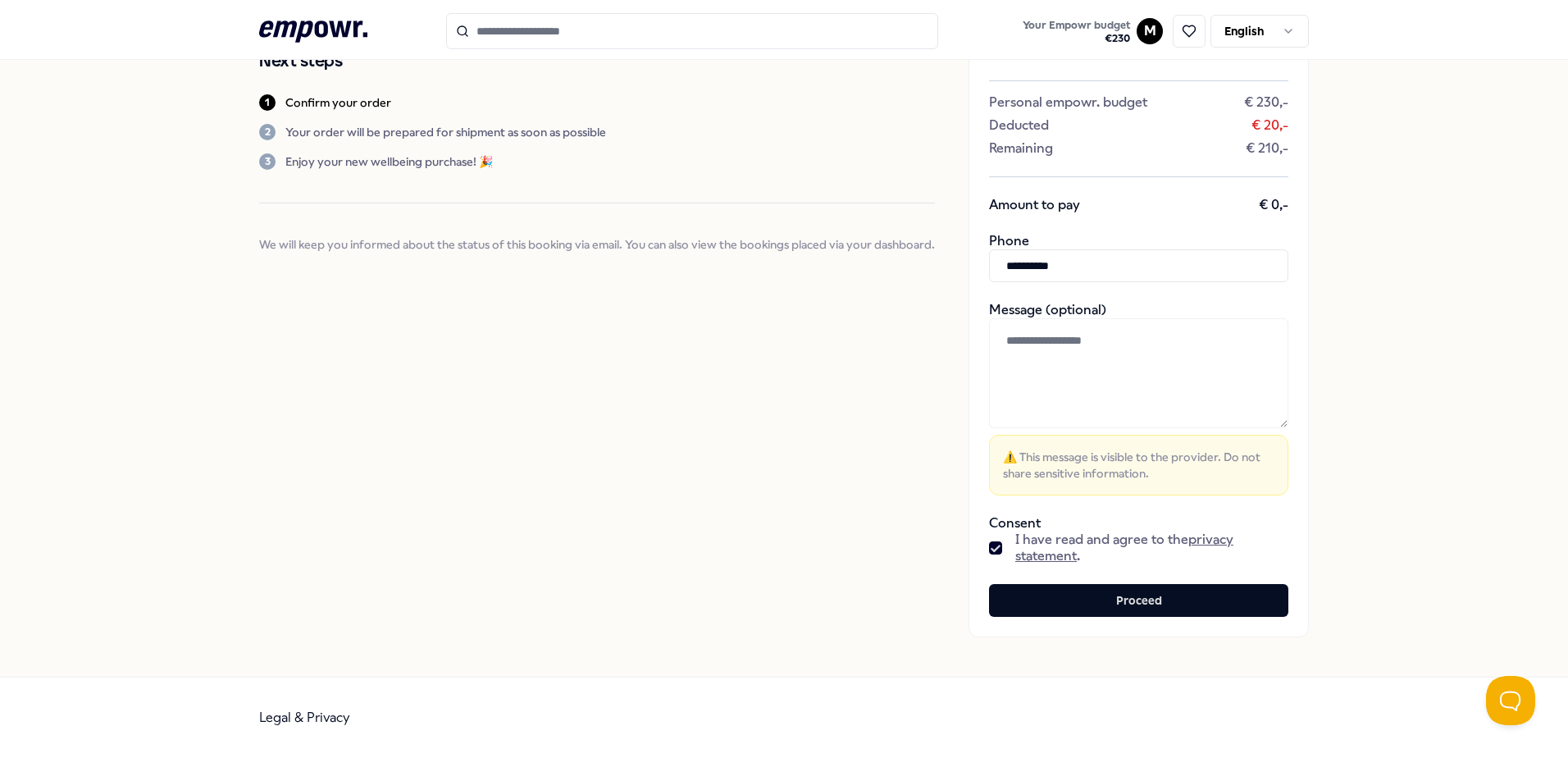
type input "**********"
click at [1462, 444] on div "**********" at bounding box center [784, 268] width 1568 height 818
click at [1197, 608] on button "Proceed" at bounding box center [1138, 600] width 299 height 33
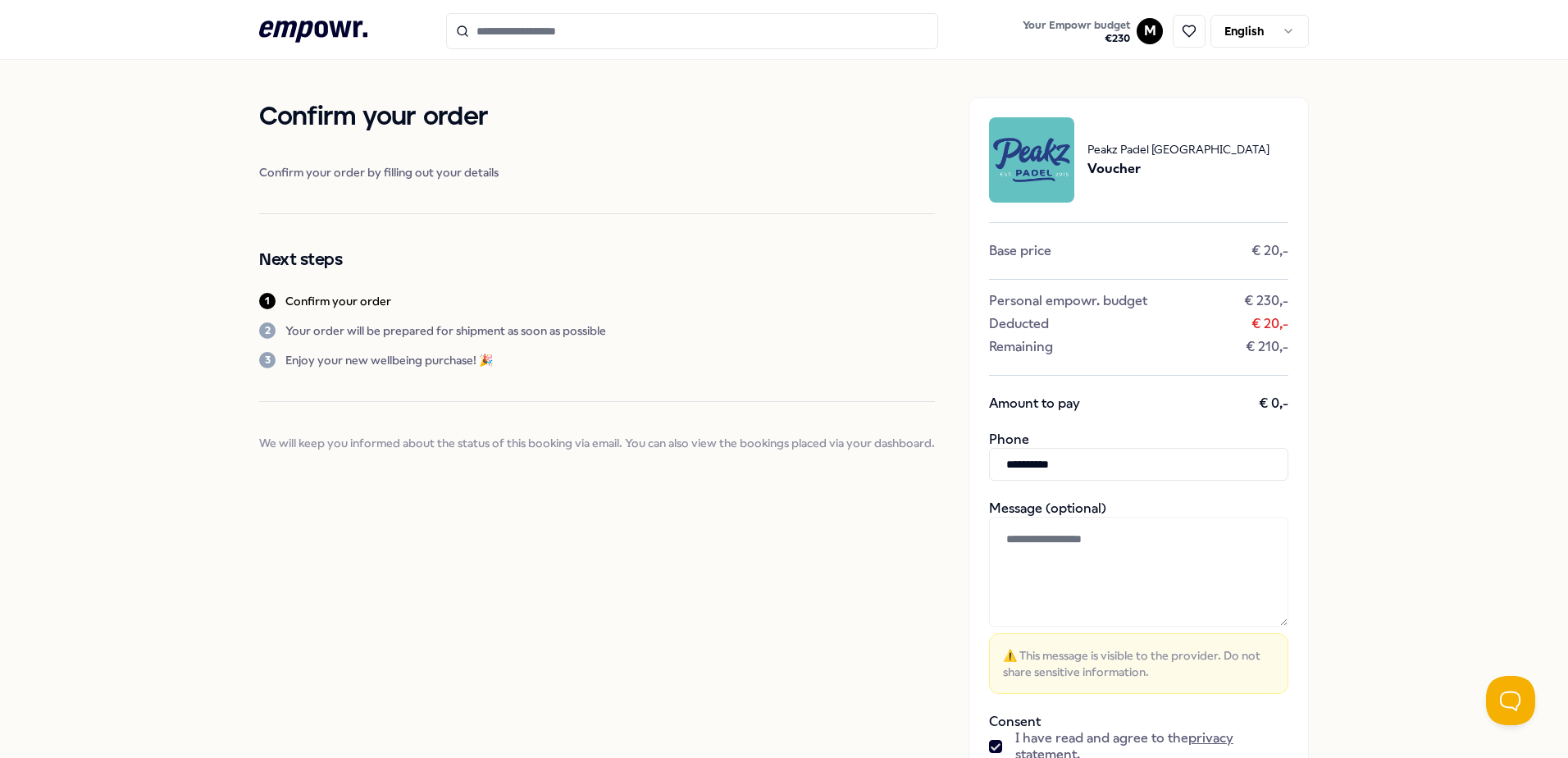
scroll to position [0, 0]
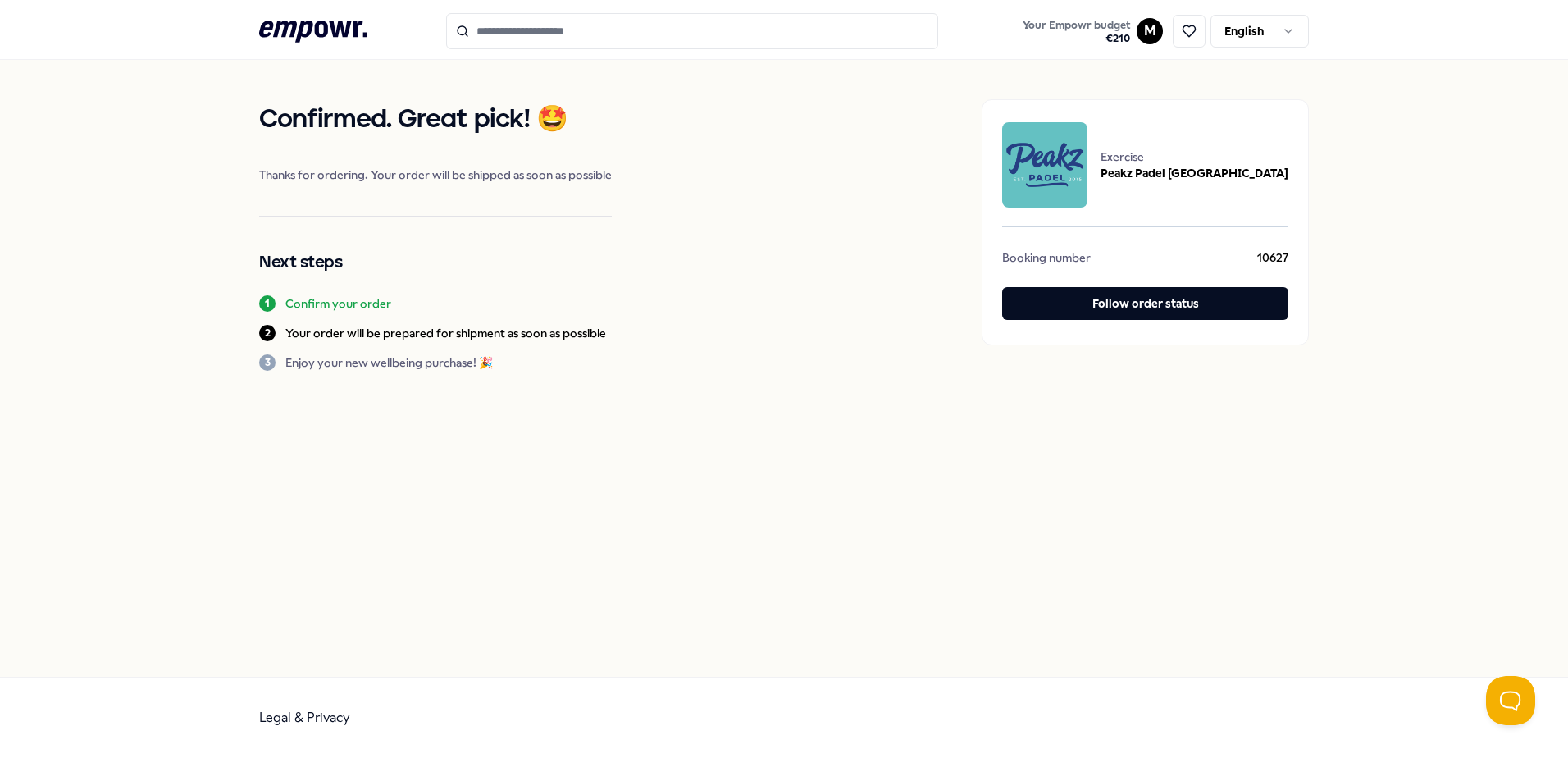
click at [801, 416] on div "Confirmed. Great pick! 🤩 Thanks for ordering. Your order will be shipped as soo…" at bounding box center [784, 368] width 1568 height 617
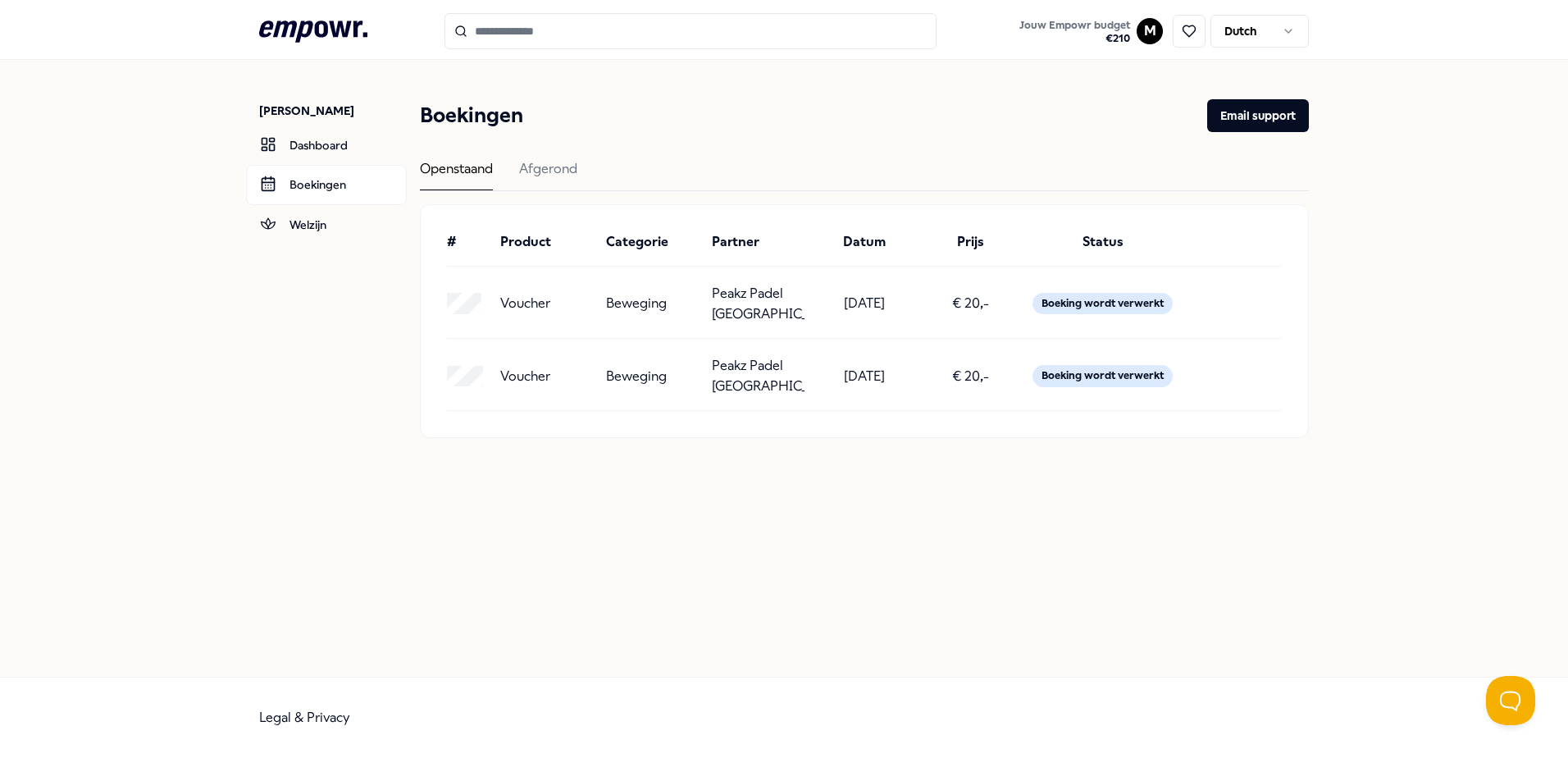
click at [799, 504] on div "Martijn Knigge Dashboard Boekingen Welzijn Boekingen Email support Openstaand A…" at bounding box center [784, 368] width 1568 height 617
click at [522, 352] on div "Voucher Beweging Peakz Padel Amsterdam 11-08-2025 € 20,- Boeking wordt verwerkt" at bounding box center [864, 382] width 835 height 59
click at [525, 366] on p "Voucher" at bounding box center [525, 376] width 50 height 21
click at [534, 371] on p "Voucher" at bounding box center [525, 376] width 50 height 21
click at [883, 377] on p "[DATE]" at bounding box center [864, 376] width 41 height 21
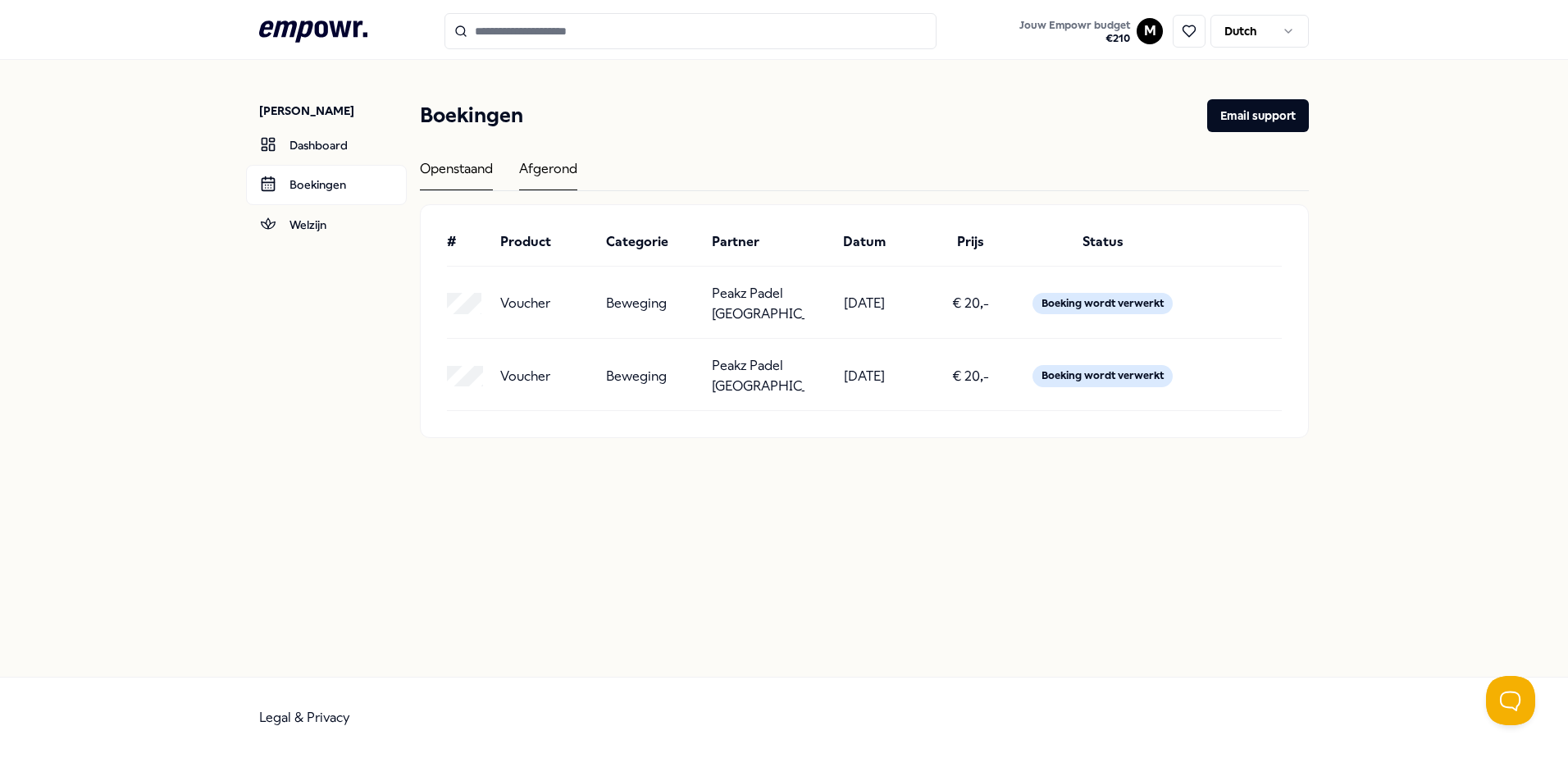
click at [567, 174] on div "Afgerond" at bounding box center [547, 174] width 58 height 32
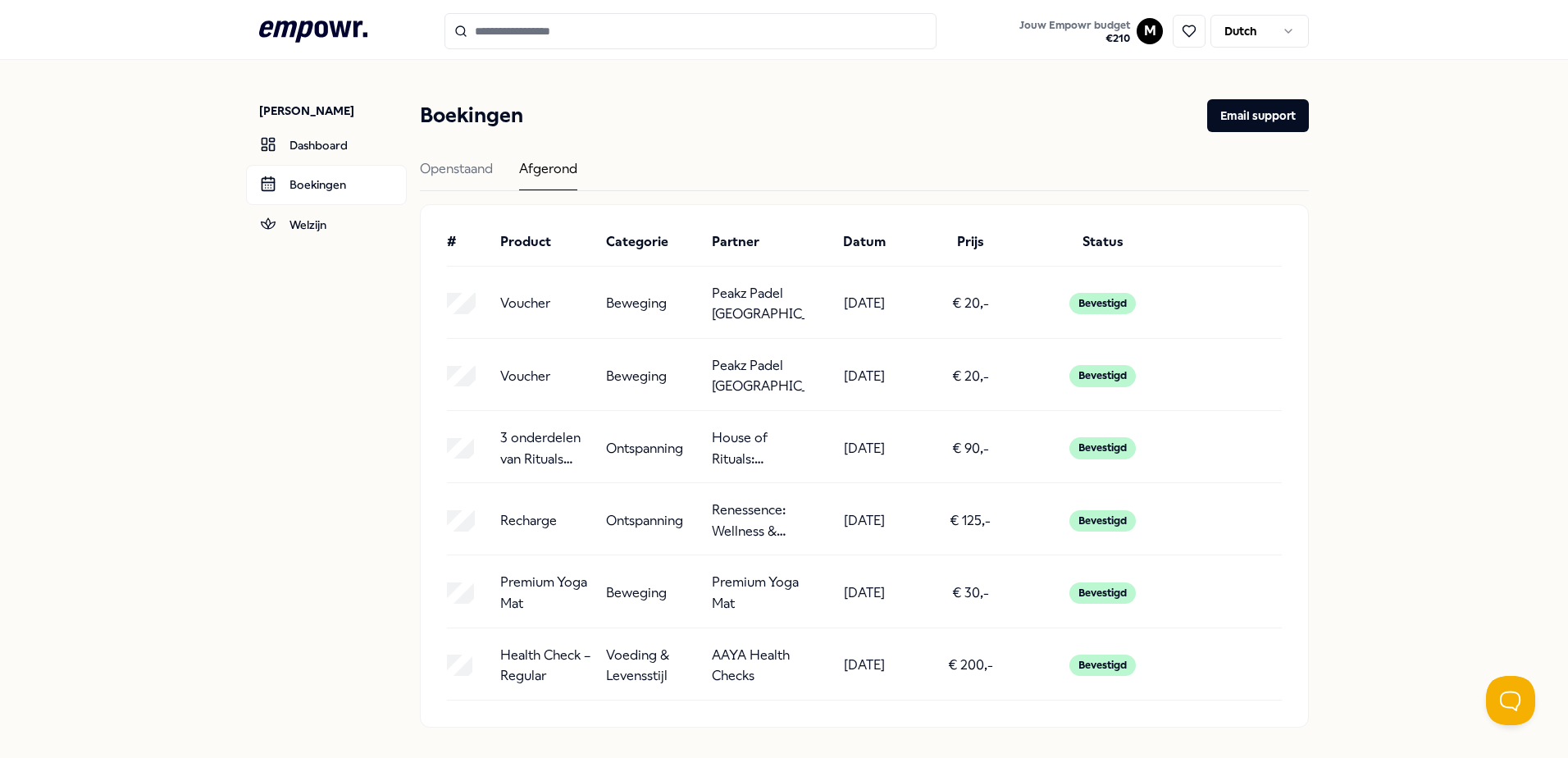
click at [524, 305] on p "Voucher" at bounding box center [525, 303] width 50 height 21
drag, startPoint x: 524, startPoint y: 305, endPoint x: 684, endPoint y: 301, distance: 160.0
click at [684, 301] on div "Beweging" at bounding box center [652, 304] width 93 height 42
click at [970, 307] on p "€ 20,-" at bounding box center [970, 303] width 37 height 21
click at [1100, 301] on div "Bevestigd" at bounding box center [1102, 303] width 66 height 21
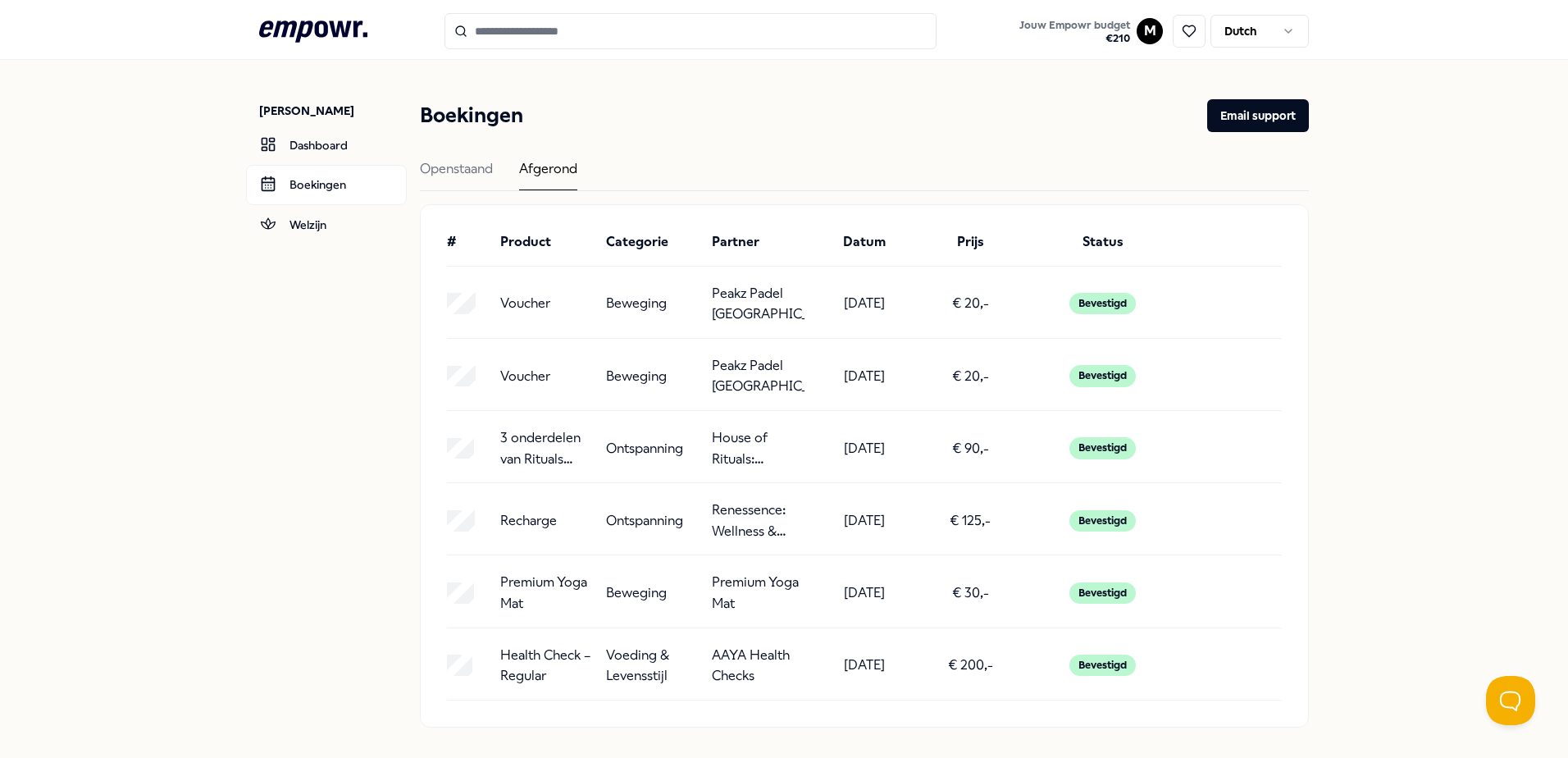
click at [750, 306] on p "Peakz Padel [GEOGRAPHIC_DATA]" at bounding box center [758, 304] width 93 height 42
drag, startPoint x: 851, startPoint y: 182, endPoint x: 579, endPoint y: 153, distance: 273.5
click at [851, 182] on div "Openstaand Afgerond" at bounding box center [864, 174] width 889 height 33
click at [458, 173] on div "Openstaand" at bounding box center [456, 174] width 73 height 32
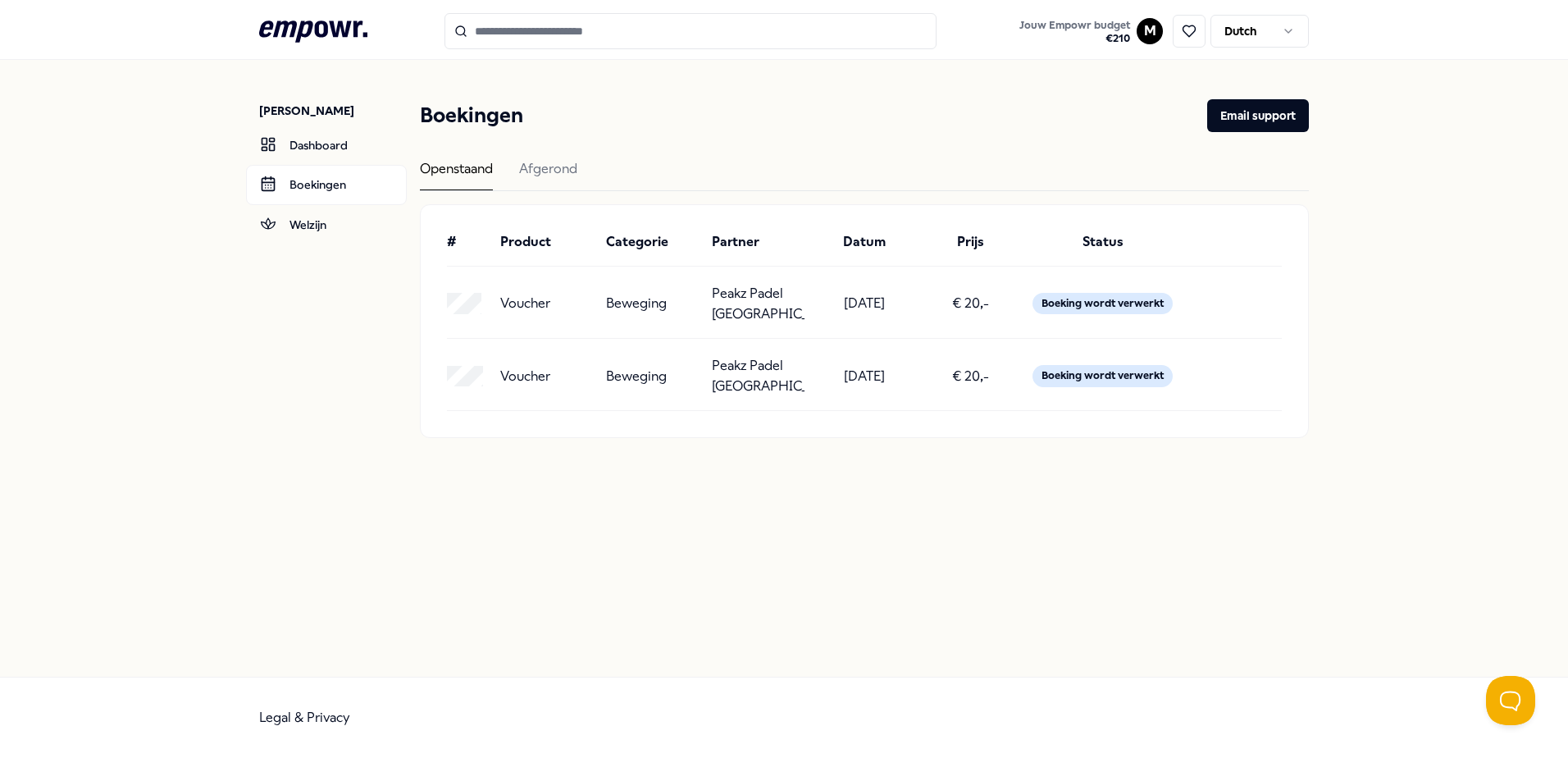
click at [682, 416] on div "# Product Categorie Partner Datum Prijs Status Voucher Beweging Peakz Padel Ams…" at bounding box center [864, 321] width 887 height 232
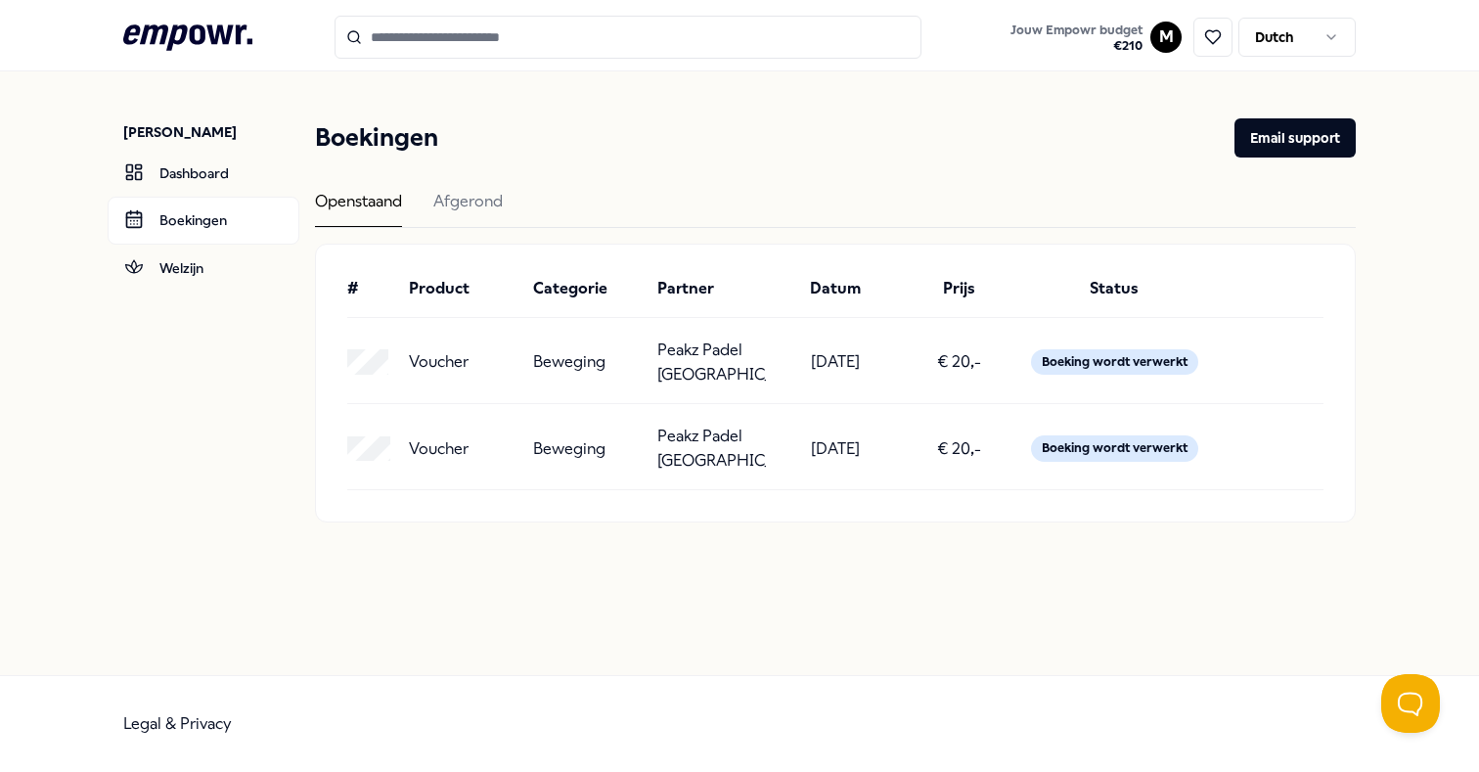
click at [647, 190] on div "Openstaand Afgerond" at bounding box center [835, 208] width 1041 height 39
click at [161, 171] on link "Dashboard" at bounding box center [204, 173] width 192 height 47
